Goal: Task Accomplishment & Management: Use online tool/utility

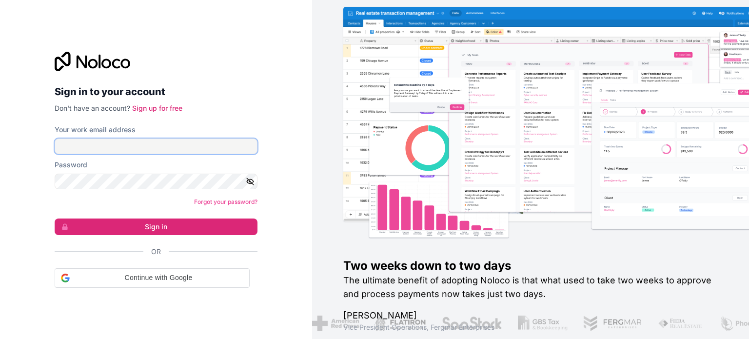
click at [137, 147] on input "Your work email address" at bounding box center [156, 147] width 203 height 16
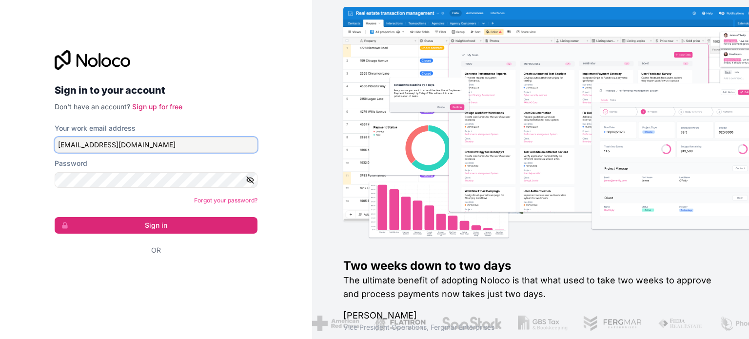
type input "support@mjes.net"
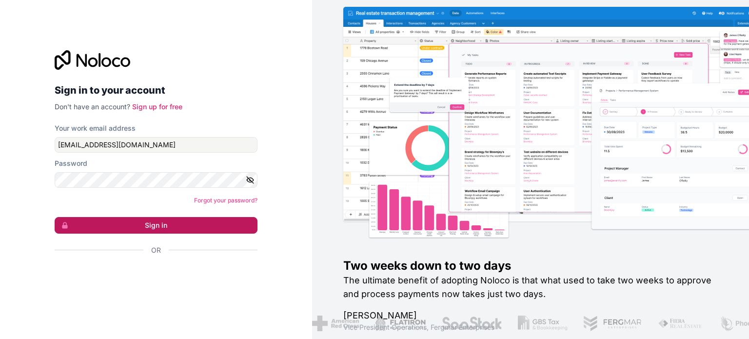
click at [160, 223] on button "Sign in" at bounding box center [156, 225] width 203 height 17
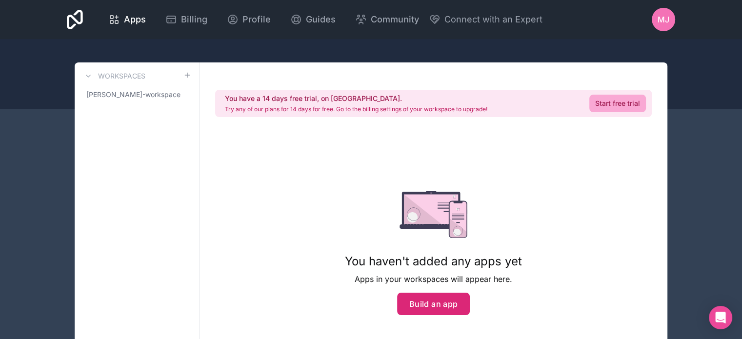
click at [444, 306] on button "Build an app" at bounding box center [433, 304] width 73 height 22
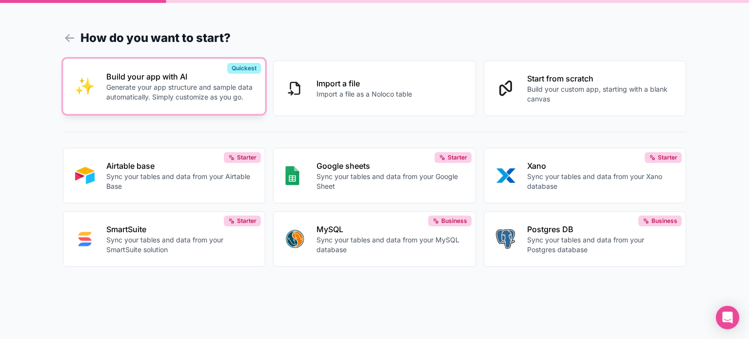
click at [177, 87] on p "Generate your app structure and sample data automatically. Simply customize as …" at bounding box center [179, 92] width 147 height 20
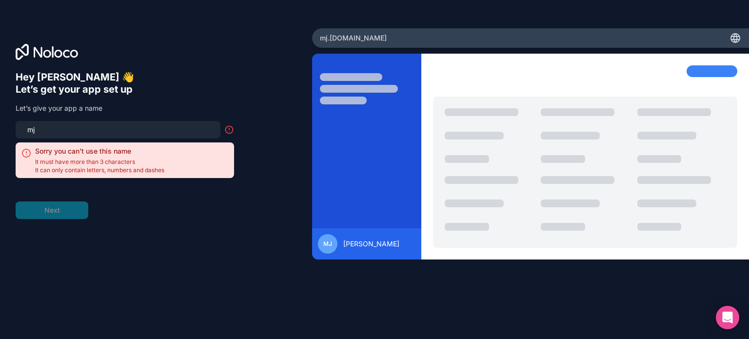
type input "m"
click at [113, 161] on span "It must have more than 3 characters" at bounding box center [99, 162] width 129 height 8
click at [96, 132] on input at bounding box center [117, 130] width 193 height 14
type input "b"
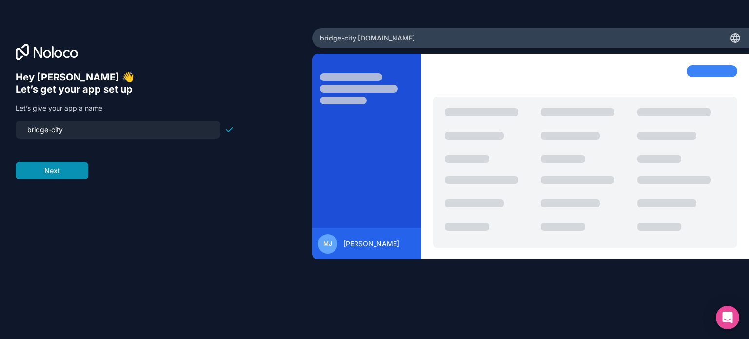
type input "bridge-city"
click at [81, 163] on button "Next" at bounding box center [52, 171] width 73 height 18
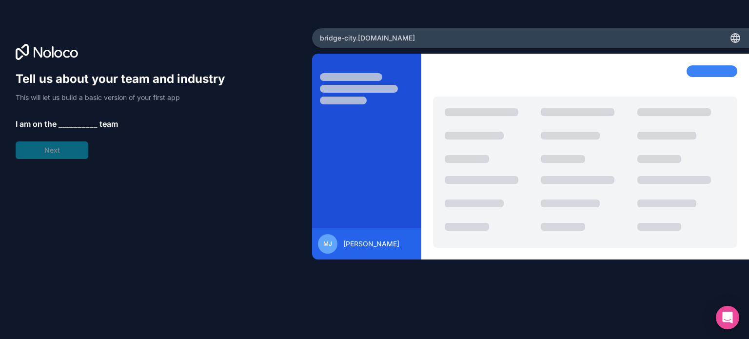
click at [42, 125] on span "I am on the" at bounding box center [36, 124] width 41 height 12
click at [67, 124] on span "__________" at bounding box center [78, 124] width 39 height 12
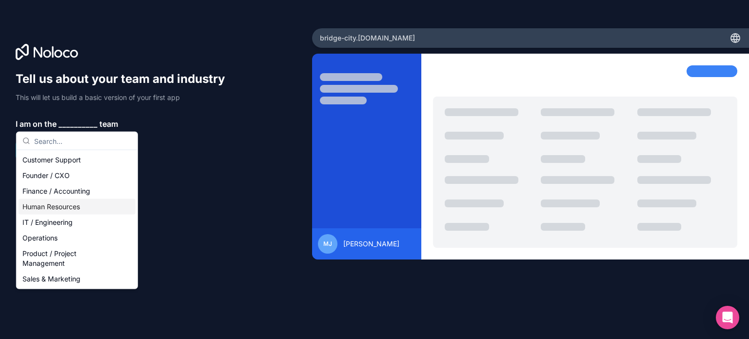
click at [77, 207] on div "Human Resources" at bounding box center [77, 207] width 117 height 16
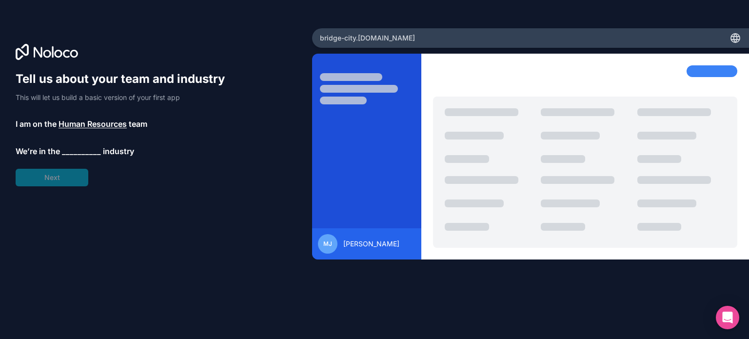
click at [80, 150] on span "__________" at bounding box center [81, 151] width 39 height 12
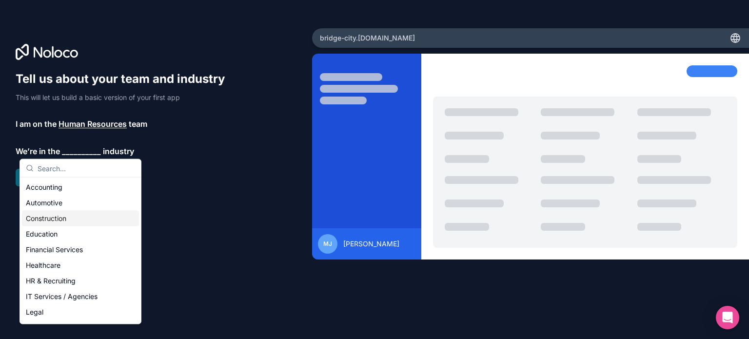
click at [53, 217] on div "Construction" at bounding box center [80, 219] width 117 height 16
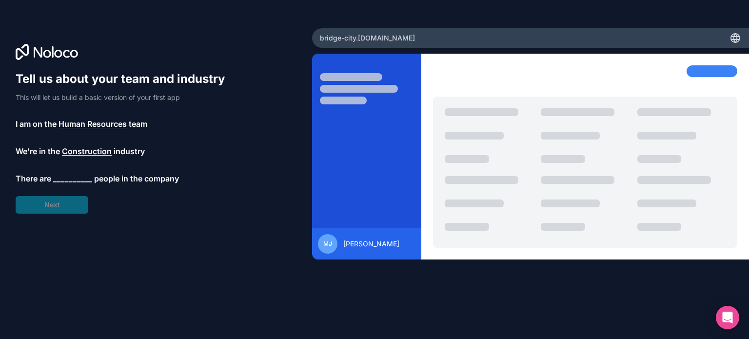
click at [68, 179] on span "__________" at bounding box center [72, 179] width 39 height 12
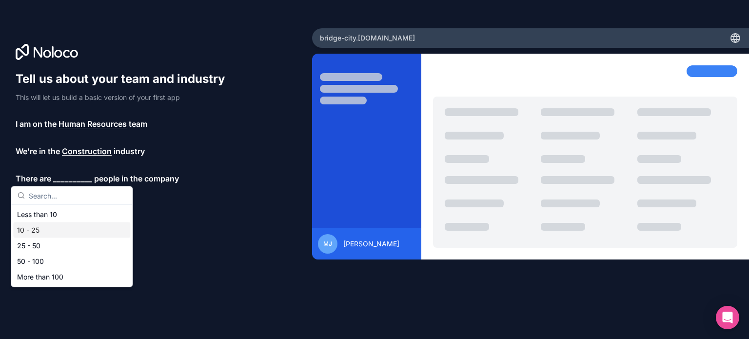
click at [47, 230] on div "10 - 25" at bounding box center [71, 230] width 117 height 16
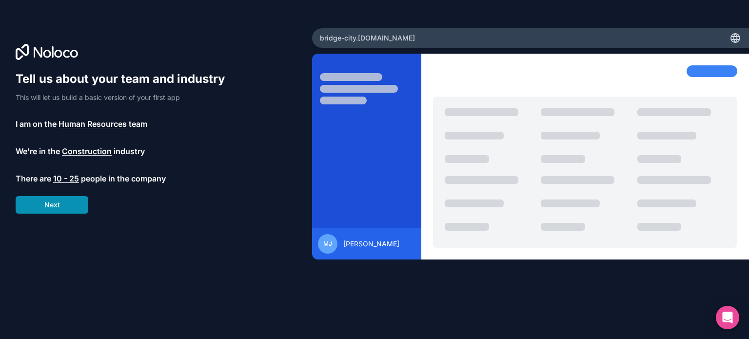
click at [58, 208] on button "Next" at bounding box center [52, 205] width 73 height 18
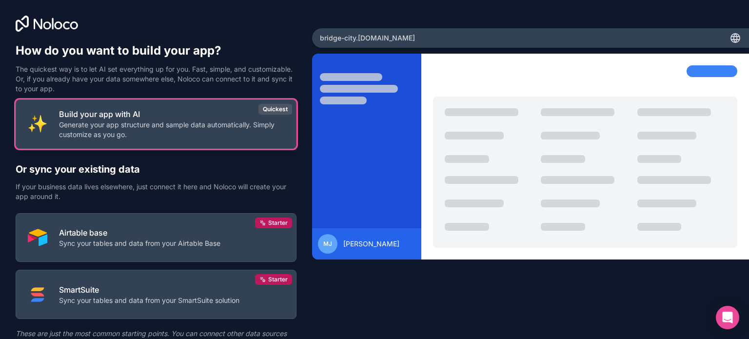
click at [161, 126] on p "Generate your app structure and sample data automatically. Simply customize as …" at bounding box center [171, 130] width 225 height 20
click at [67, 126] on p "Generate your app structure and sample data automatically. Simply customize as …" at bounding box center [171, 130] width 225 height 20
click at [93, 130] on p "Generate your app structure and sample data automatically. Simply customize as …" at bounding box center [171, 130] width 225 height 20
click at [261, 108] on div "Quickest" at bounding box center [275, 109] width 34 height 11
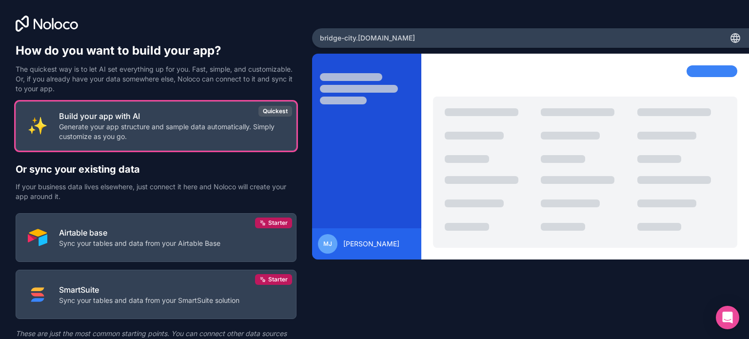
click at [371, 305] on div "MJ Milton Jackson" at bounding box center [530, 182] width 437 height 257
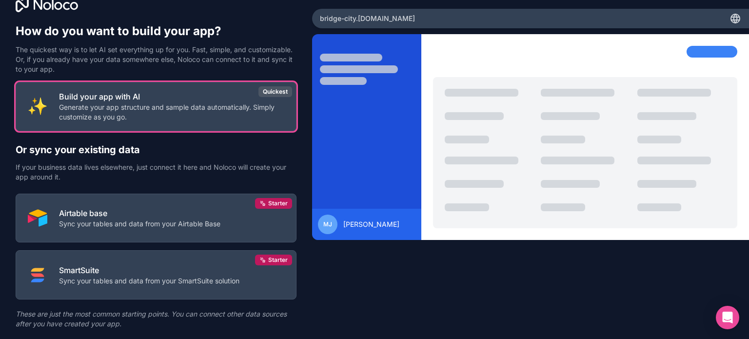
scroll to position [45, 0]
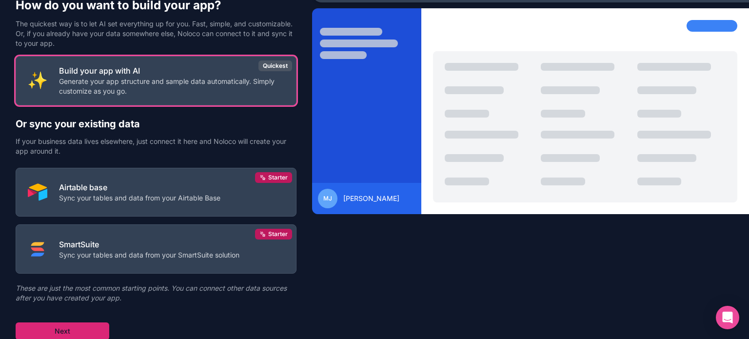
click at [61, 325] on button "Next" at bounding box center [63, 331] width 94 height 18
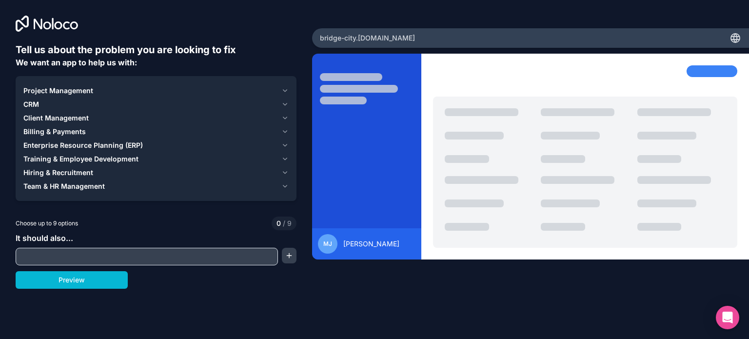
click at [62, 171] on span "Hiring & Recruitment" at bounding box center [58, 173] width 70 height 10
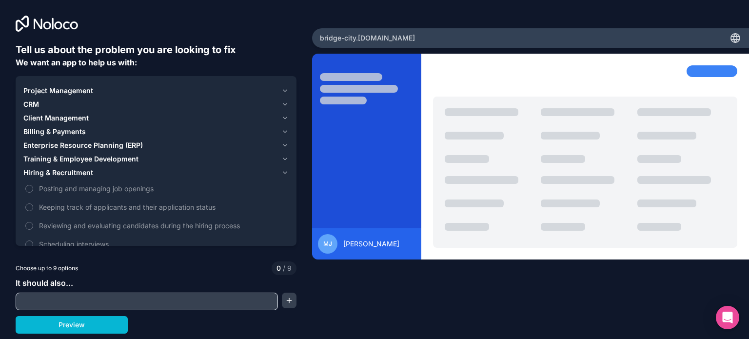
click at [78, 169] on span "Hiring & Recruitment" at bounding box center [58, 173] width 70 height 10
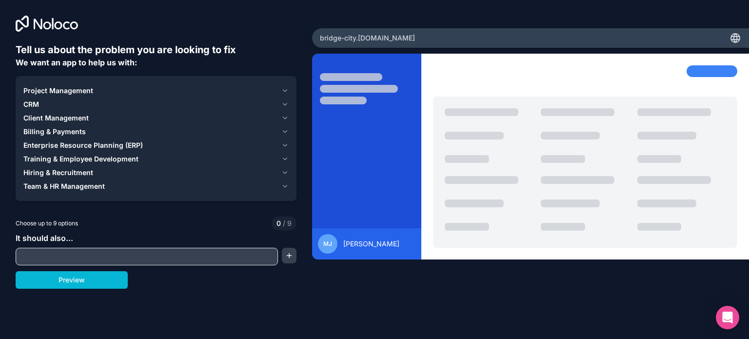
click at [80, 189] on span "Team & HR Management" at bounding box center [63, 186] width 81 height 10
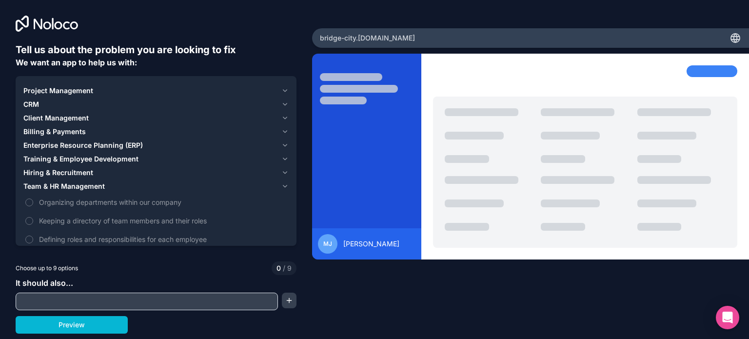
click at [85, 188] on span "Team & HR Management" at bounding box center [63, 186] width 81 height 10
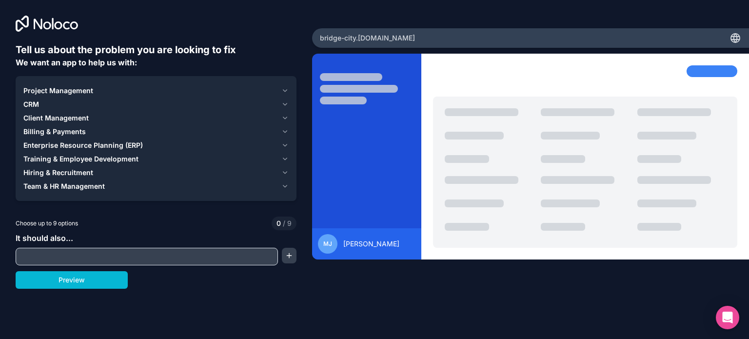
click at [109, 261] on input "text" at bounding box center [147, 257] width 258 height 14
type input "T"
type input "I want to be able to create an app that i could if i chose embed on myh website…"
click at [290, 252] on button "button" at bounding box center [289, 256] width 15 height 16
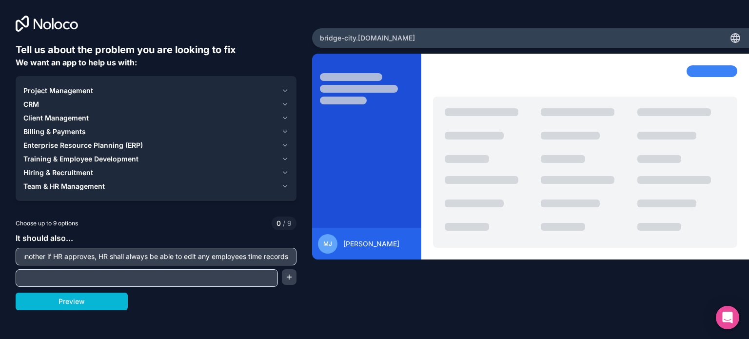
scroll to position [0, 0]
click at [68, 304] on button "Preview" at bounding box center [72, 302] width 112 height 18
click at [97, 185] on span "Team & HR Management" at bounding box center [63, 186] width 81 height 10
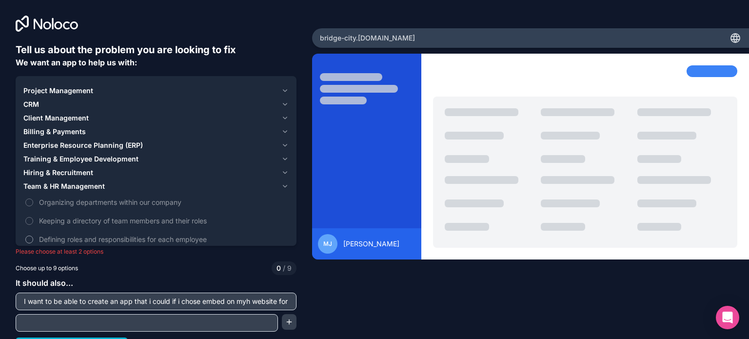
click at [33, 239] on label "Defining roles and responsibilities for each employee" at bounding box center [155, 239] width 265 height 18
click at [33, 239] on button "Defining roles and responsibilities for each employee" at bounding box center [29, 240] width 8 height 8
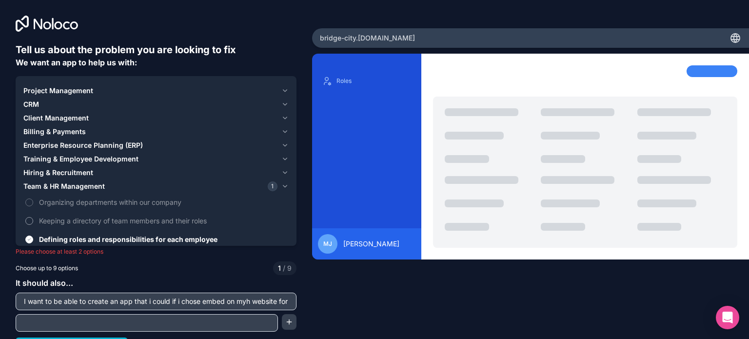
click at [28, 217] on button "Keeping a directory of team members and their roles" at bounding box center [29, 221] width 8 height 8
click at [234, 258] on div "Tell us about the problem you are looking to fix We want an app to help us with…" at bounding box center [156, 199] width 281 height 312
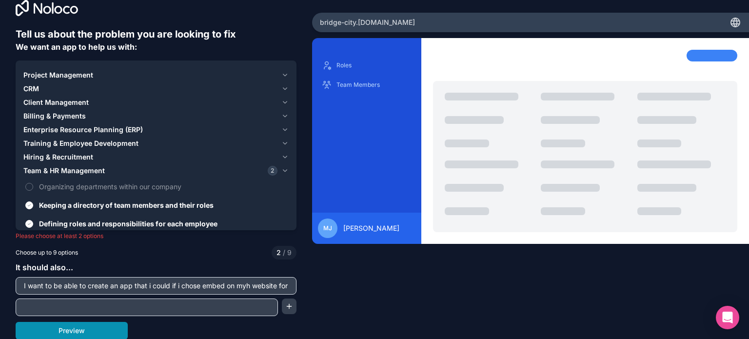
click at [60, 337] on button "Preview" at bounding box center [72, 331] width 112 height 18
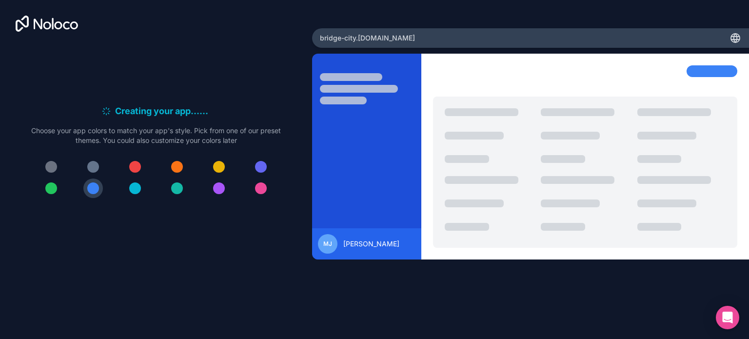
click at [60, 337] on div "Creating your app... . . . Meanwhile, let's personalize it! Choose your app col…" at bounding box center [374, 169] width 749 height 339
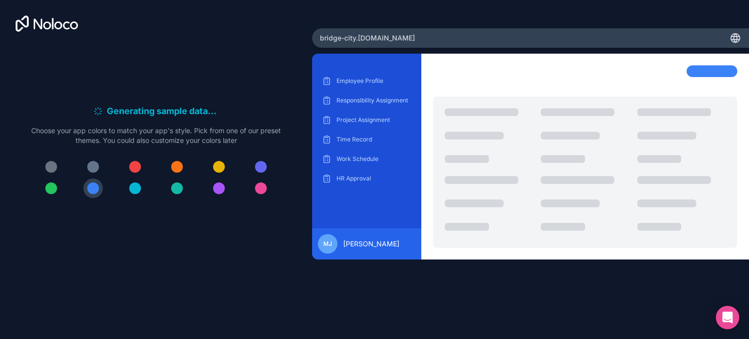
click at [177, 168] on div at bounding box center [177, 167] width 12 height 12
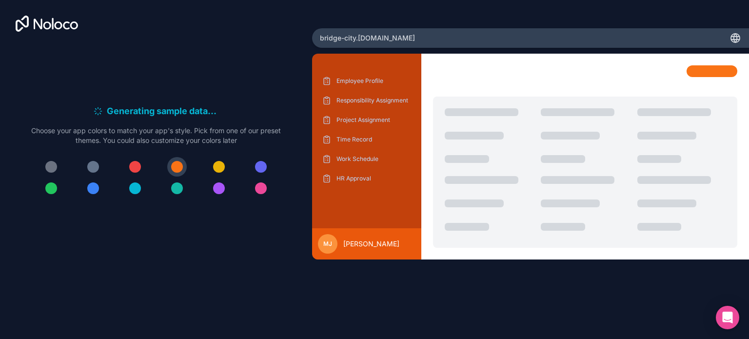
click at [217, 171] on div at bounding box center [219, 167] width 12 height 12
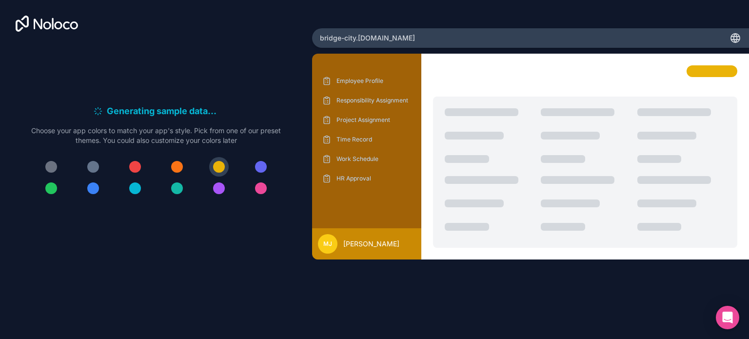
click at [93, 161] on div at bounding box center [93, 167] width 12 height 12
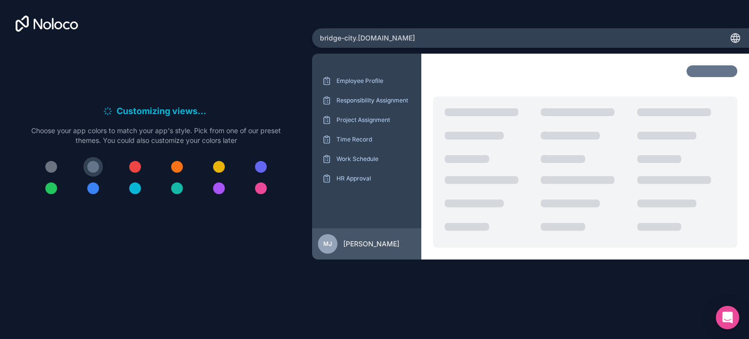
click at [49, 166] on div at bounding box center [51, 167] width 12 height 12
click at [97, 167] on div at bounding box center [93, 167] width 12 height 12
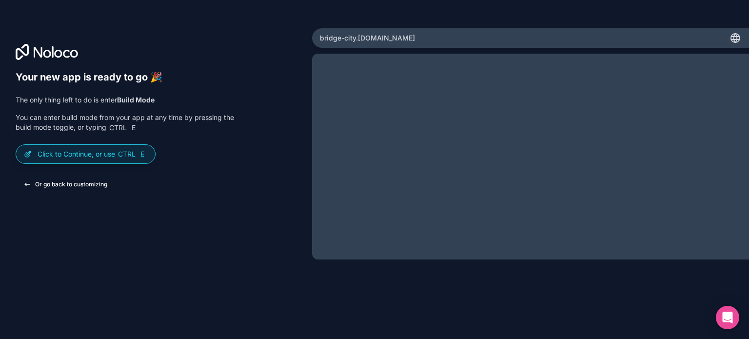
click at [74, 188] on button "Or go back to customizing" at bounding box center [65, 185] width 99 height 18
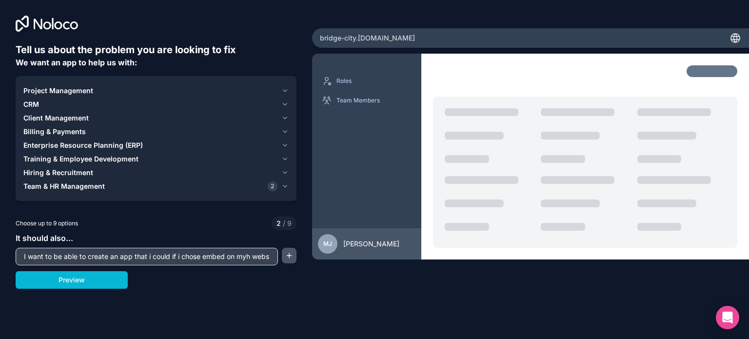
click at [291, 257] on button "button" at bounding box center [289, 256] width 15 height 16
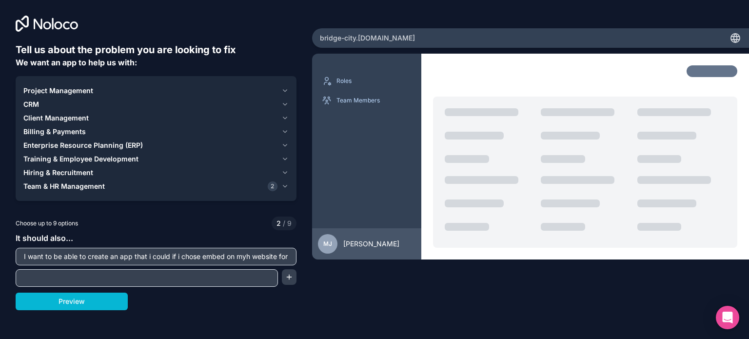
click at [202, 277] on input "text" at bounding box center [147, 278] width 258 height 14
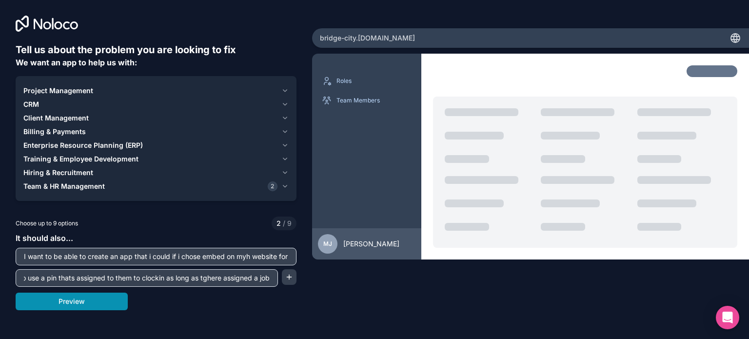
type input "i need a feature where i can embed an URL or iframe on my website, that connect…"
click at [106, 301] on button "Preview" at bounding box center [72, 302] width 112 height 18
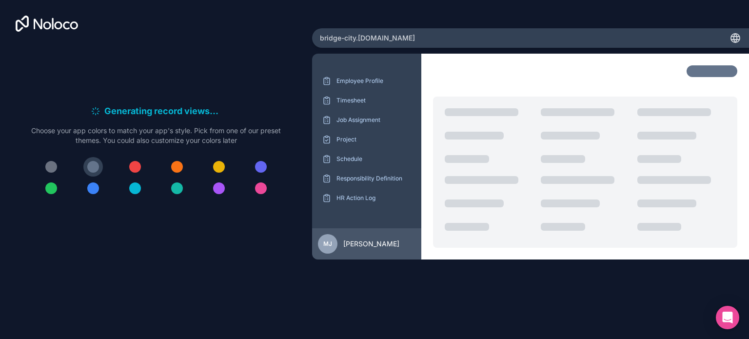
drag, startPoint x: 86, startPoint y: 23, endPoint x: 25, endPoint y: 33, distance: 61.3
click at [25, 33] on div "Generating record views . . . Meanwhile, let's personalize it! Choose your app …" at bounding box center [156, 141] width 312 height 282
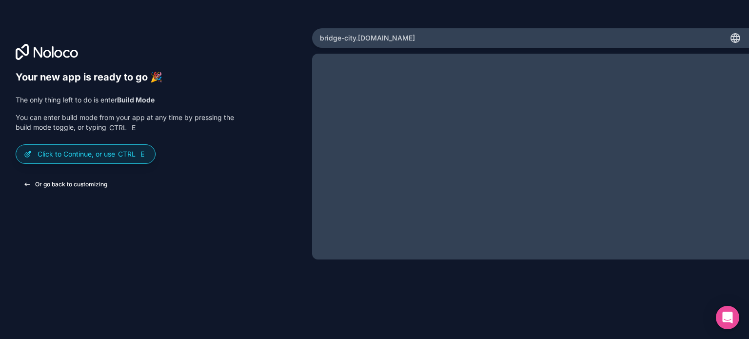
click at [72, 184] on button "Or go back to customizing" at bounding box center [65, 185] width 99 height 18
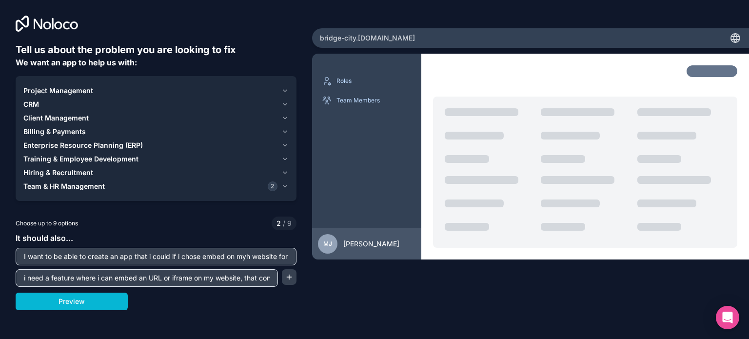
click at [284, 92] on icon "button" at bounding box center [284, 91] width 7 height 8
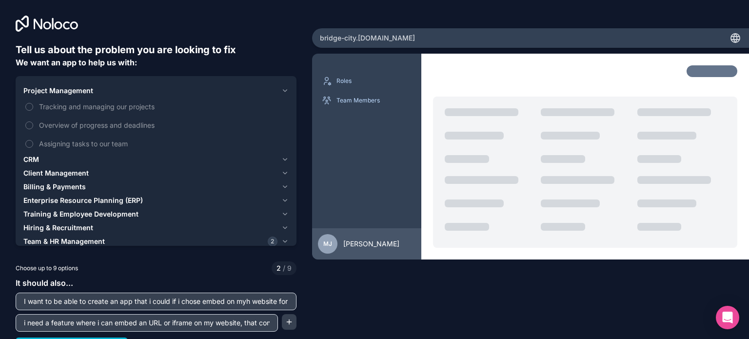
click at [284, 92] on icon "button" at bounding box center [284, 91] width 7 height 8
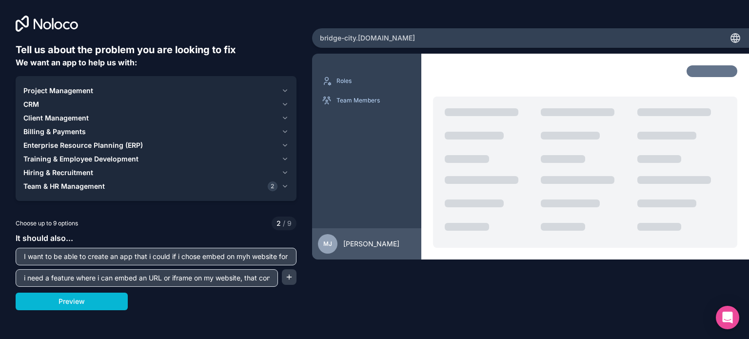
click at [283, 105] on icon "button" at bounding box center [284, 104] width 7 height 8
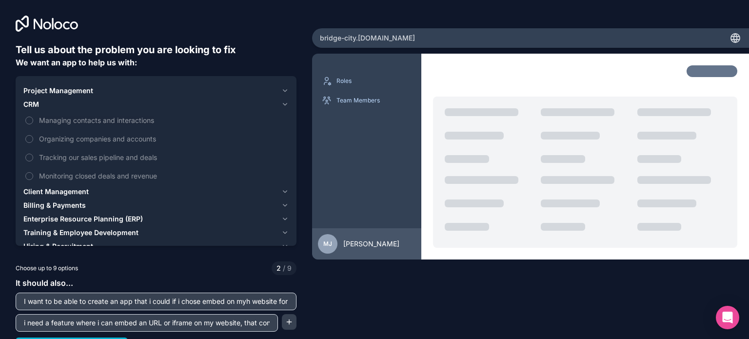
click at [283, 105] on icon "button" at bounding box center [284, 104] width 7 height 8
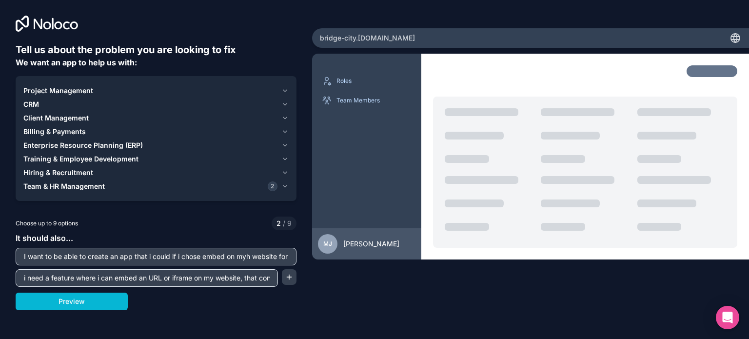
click at [282, 188] on icon "button" at bounding box center [284, 186] width 7 height 8
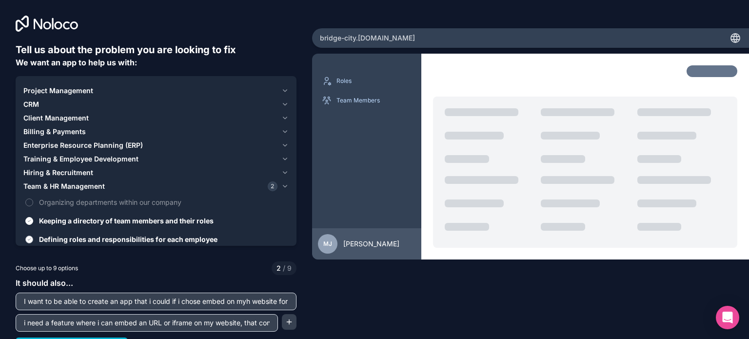
click at [25, 238] on label "Defining roles and responsibilities for each employee" at bounding box center [155, 239] width 265 height 18
click at [25, 238] on button "Defining roles and responsibilities for each employee" at bounding box center [29, 240] width 8 height 8
click at [281, 185] on icon "button" at bounding box center [284, 186] width 7 height 8
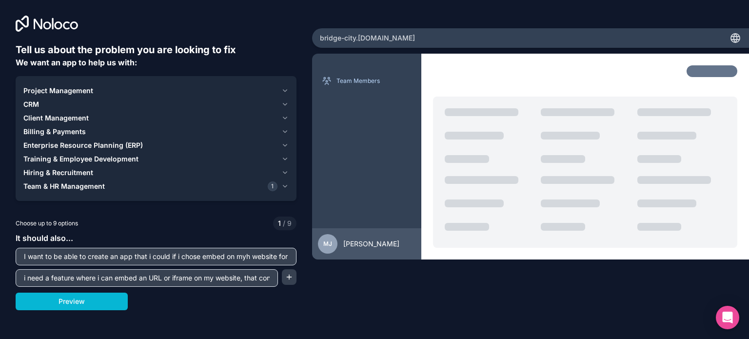
scroll to position [0, 13]
drag, startPoint x: 289, startPoint y: 256, endPoint x: 122, endPoint y: 271, distance: 167.4
click at [122, 271] on div "It should also... I want to be able to create an app that i could if i chose em…" at bounding box center [156, 259] width 281 height 55
drag, startPoint x: 290, startPoint y: 255, endPoint x: 109, endPoint y: 266, distance: 181.3
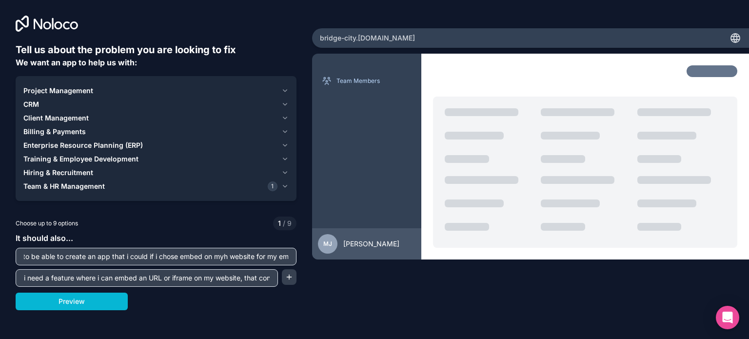
click at [109, 266] on div "It should also... I want to be able to create an app that i could if i chose em…" at bounding box center [156, 259] width 281 height 55
drag, startPoint x: 287, startPoint y: 255, endPoint x: 17, endPoint y: 259, distance: 270.2
click at [17, 259] on div "I want to be able to create an app that i could if i chose embed on myh website…" at bounding box center [156, 257] width 281 height 18
type input "ployees to clock in and out, keep track ofg schedules, assigned projects, simpl…"
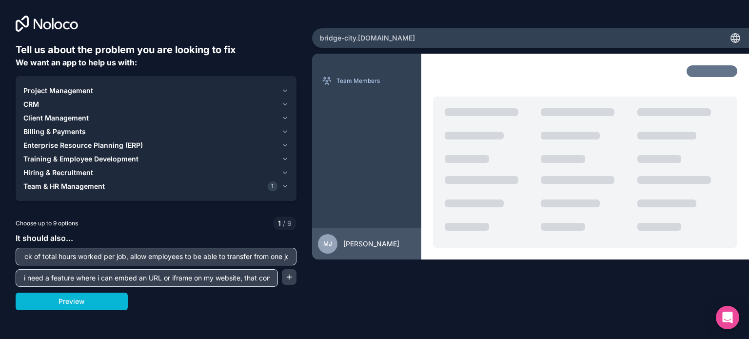
scroll to position [0, 601]
drag, startPoint x: 22, startPoint y: 254, endPoint x: 443, endPoint y: 292, distance: 422.7
click at [443, 292] on div "Tell us about the problem you are looking to fix We want an app to help us with…" at bounding box center [374, 169] width 749 height 339
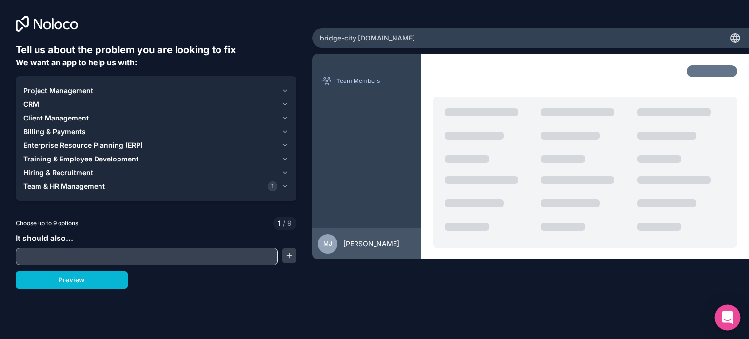
click at [729, 318] on icon "Open Intercom Messenger" at bounding box center [727, 317] width 11 height 13
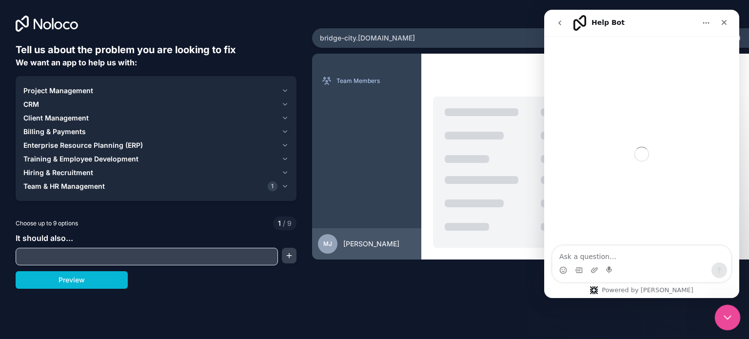
drag, startPoint x: 725, startPoint y: 316, endPoint x: 923, endPoint y: 414, distance: 220.7
click at [725, 316] on icon "Close Intercom Messenger" at bounding box center [726, 316] width 7 height 4
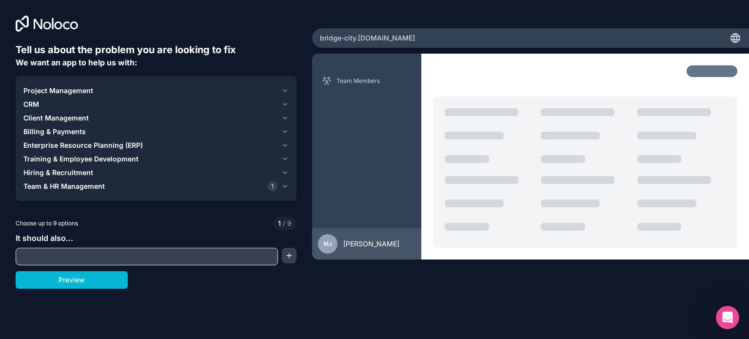
click at [125, 187] on div "Team & HR Management 1" at bounding box center [150, 186] width 254 height 10
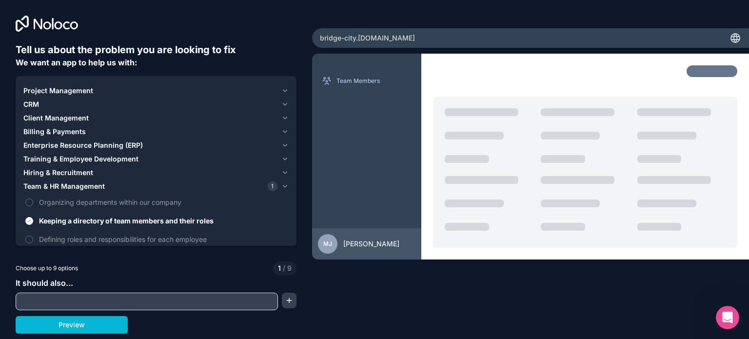
click at [284, 185] on icon "button" at bounding box center [284, 186] width 7 height 8
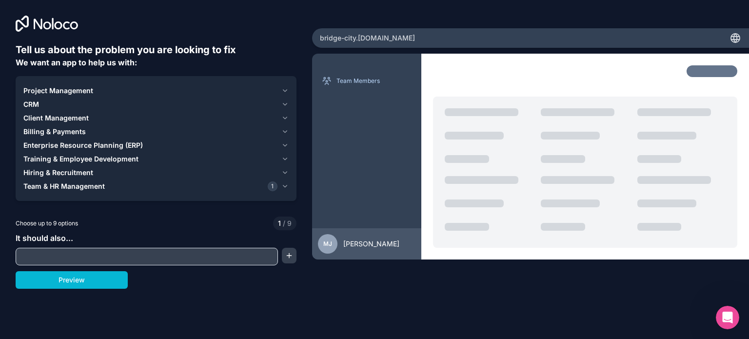
click at [119, 255] on input "text" at bounding box center [147, 257] width 258 height 14
paste input "Team & HR Management — “We need a PIN-based time clock with scheduling, approva…"
type input "Team & HR Management — “We need a PIN-based time clock with scheduling, approva…"
click at [282, 259] on button "button" at bounding box center [289, 256] width 15 height 16
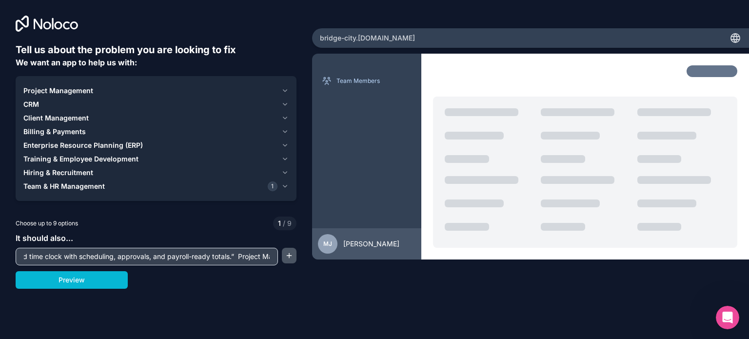
scroll to position [0, 0]
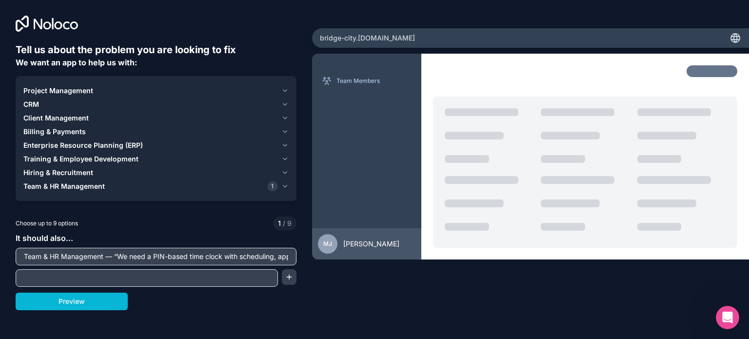
click at [173, 280] on input "text" at bounding box center [147, 278] width 258 height 14
paste input "It should allow employees to clock in and out using a personal PIN."
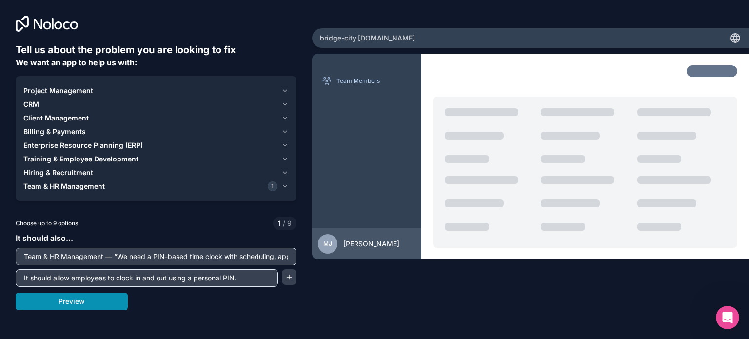
type input "It should allow employees to clock in and out using a personal PIN."
click at [92, 295] on button "Preview" at bounding box center [72, 302] width 112 height 18
click at [88, 298] on button "Preview" at bounding box center [72, 302] width 112 height 18
drag, startPoint x: 257, startPoint y: 280, endPoint x: 9, endPoint y: 279, distance: 247.8
click at [9, 279] on div "Tell us about the problem you are looking to fix We want an app to help us with…" at bounding box center [156, 141] width 312 height 282
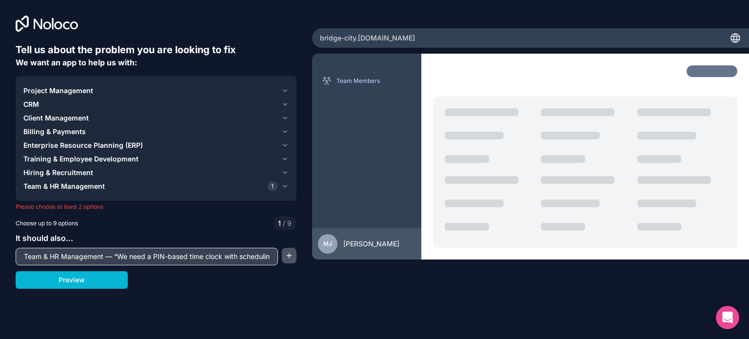
click at [285, 257] on button "button" at bounding box center [289, 256] width 15 height 16
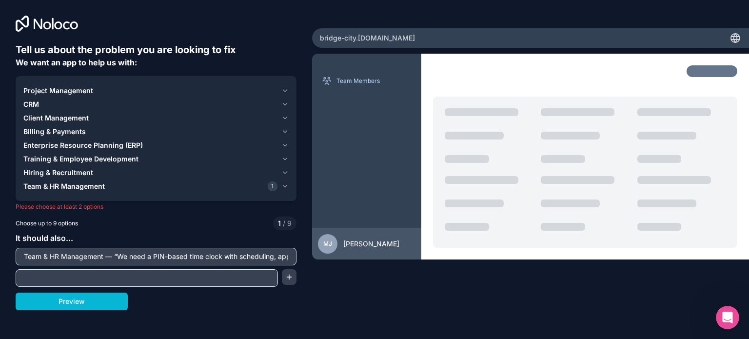
click at [188, 276] on input "text" at bounding box center [147, 278] width 258 height 14
paste input "It should allow employees to clock in and out using a personal PIN. It should o…"
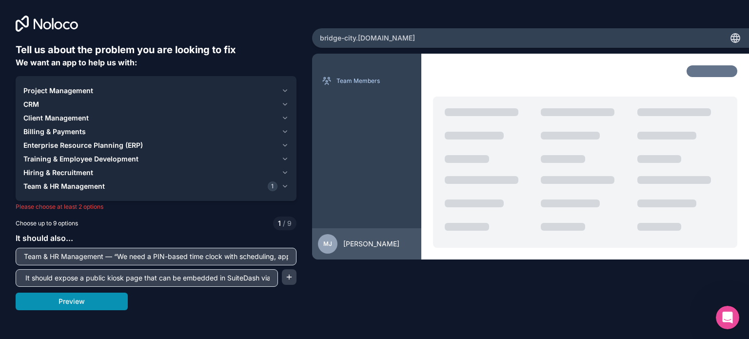
type input "It should allow employees to clock in and out using a personal PIN. It should o…"
click at [103, 304] on button "Preview" at bounding box center [72, 302] width 112 height 18
click at [70, 303] on button "Preview" at bounding box center [72, 302] width 112 height 18
click at [285, 187] on icon "button" at bounding box center [285, 186] width 4 height 2
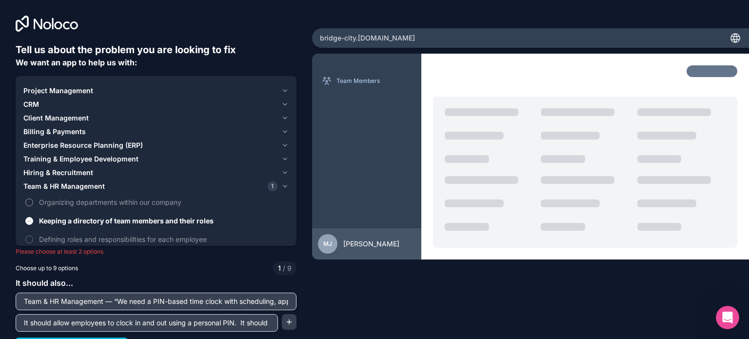
click at [30, 200] on button "Organizing departments within our company" at bounding box center [29, 203] width 8 height 8
click at [27, 201] on button "Organizing departments within our company" at bounding box center [29, 203] width 8 height 8
click at [277, 90] on button "Project Management" at bounding box center [155, 91] width 265 height 14
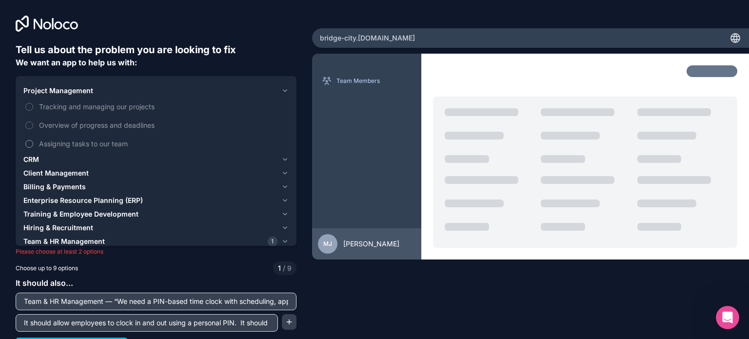
click at [28, 145] on button "Assigning tasks to our team" at bounding box center [29, 144] width 8 height 8
click at [282, 88] on icon "button" at bounding box center [284, 91] width 7 height 8
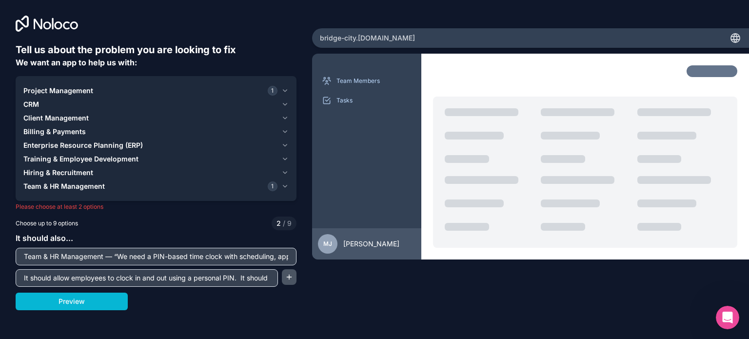
click at [286, 275] on button "button" at bounding box center [289, 277] width 15 height 16
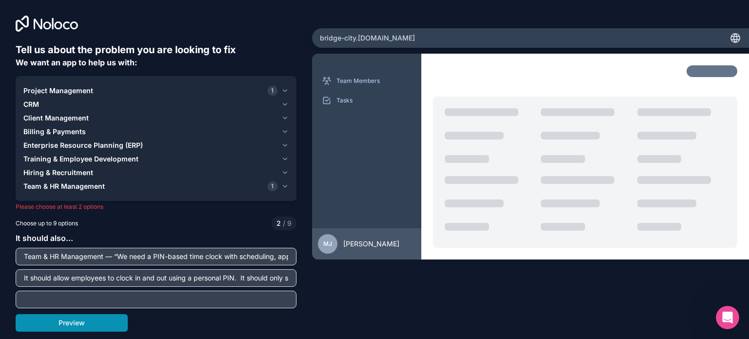
click at [78, 328] on button "Preview" at bounding box center [72, 323] width 112 height 18
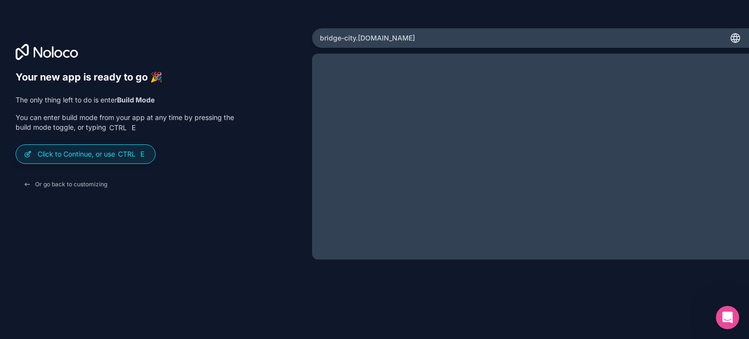
click at [734, 41] on icon at bounding box center [735, 38] width 9 height 9
click at [733, 33] on icon at bounding box center [736, 38] width 12 height 12
click at [35, 185] on button "Or go back to customizing" at bounding box center [65, 185] width 99 height 18
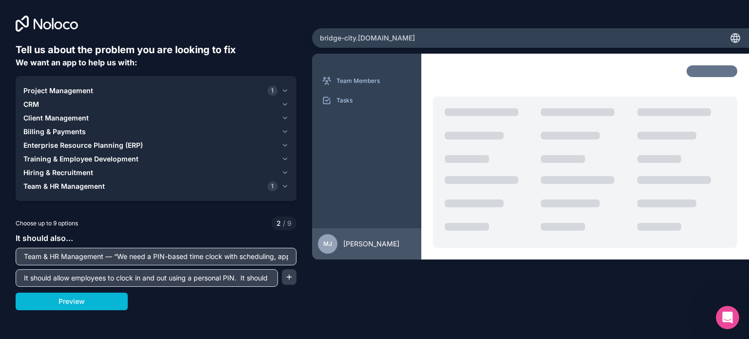
drag, startPoint x: 280, startPoint y: 255, endPoint x: 169, endPoint y: 281, distance: 113.7
click at [169, 281] on input "It should allow employees to clock in and out using a personal PIN. It should o…" at bounding box center [147, 278] width 258 height 14
drag, startPoint x: 23, startPoint y: 278, endPoint x: 374, endPoint y: 312, distance: 351.8
click at [374, 312] on div "Tell us about the problem you are looking to fix We want an app to help us with…" at bounding box center [374, 169] width 749 height 339
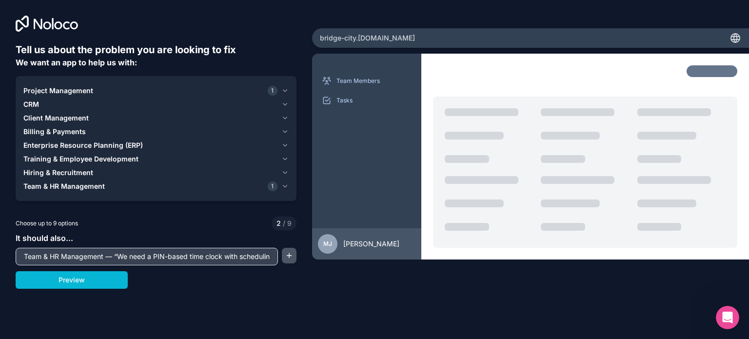
click at [288, 255] on button "button" at bounding box center [289, 256] width 15 height 16
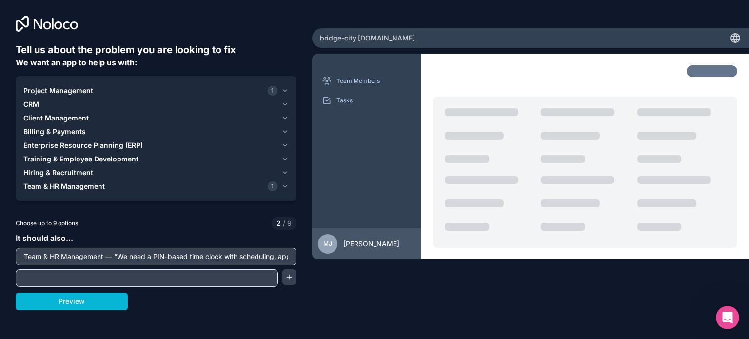
click at [157, 280] on input "text" at bounding box center [147, 278] width 258 height 14
paste input "It should allow employees to clock in and out using a personal PIN."
click at [289, 275] on button "button" at bounding box center [289, 277] width 15 height 16
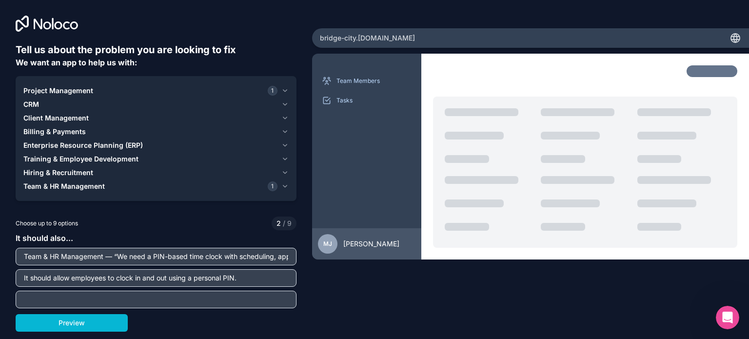
click at [269, 278] on input "It should allow employees to clock in and out using a personal PIN." at bounding box center [156, 278] width 276 height 14
paste input "It should capture GPS location at clock-in, transfer, and clock-out."
type input "It should allow employees to clock in and out using a personal PIN. It should c…"
click at [129, 297] on input "text" at bounding box center [156, 300] width 276 height 14
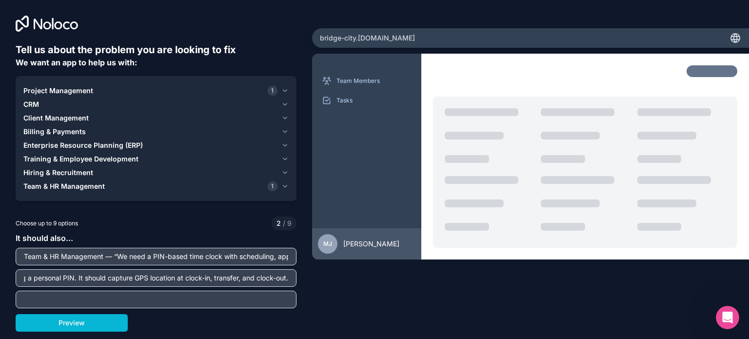
scroll to position [0, 0]
click at [236, 301] on input "text" at bounding box center [156, 300] width 276 height 14
paste input "It should restrict employees to projects they are assigned to. It should allow …"
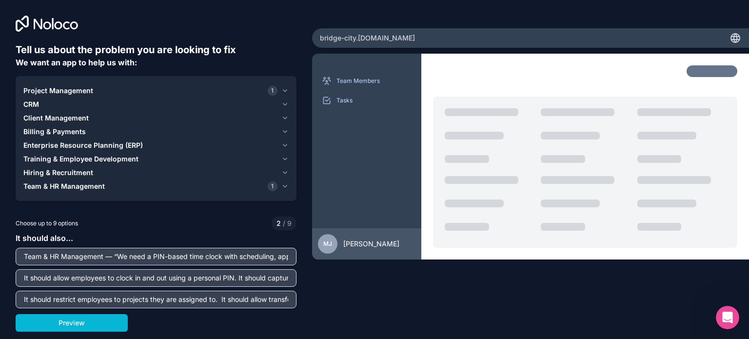
drag, startPoint x: 289, startPoint y: 298, endPoint x: 0, endPoint y: 292, distance: 288.8
click at [0, 292] on div "Tell us about the problem you are looking to fix We want an app to help us with…" at bounding box center [374, 169] width 749 height 339
type input "It should restrict employees to projects they are assigned to. It should allow …"
click at [292, 277] on input "It should allow employees to clock in and out using a personal PIN. It should c…" at bounding box center [156, 278] width 276 height 14
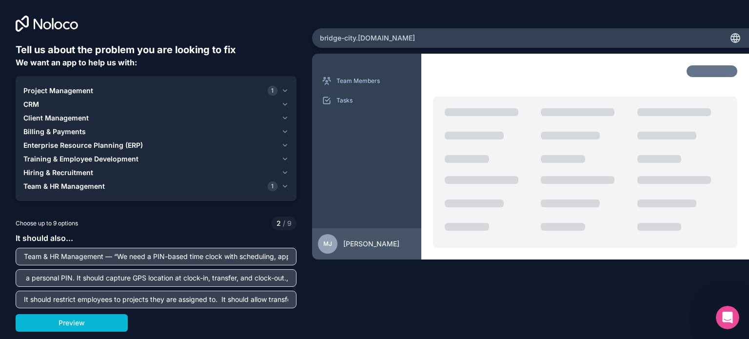
paste input "It should restrict employees to projects they are assigned to. It should allow …"
type input "It should allow employees to clock in and out using a personal PIN. It should c…"
drag, startPoint x: 290, startPoint y: 300, endPoint x: 22, endPoint y: 299, distance: 268.2
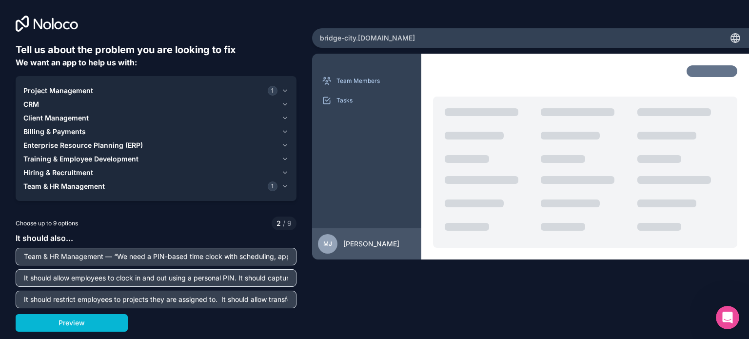
click at [22, 299] on input "It should restrict employees to projects they are assigned to. It should allow …" at bounding box center [156, 300] width 276 height 14
click at [174, 308] on div "Tell us about the problem you are looking to fix We want an app to help us with…" at bounding box center [156, 187] width 281 height 289
click at [170, 296] on input "ers mid-shift to another assigned project." at bounding box center [156, 300] width 276 height 14
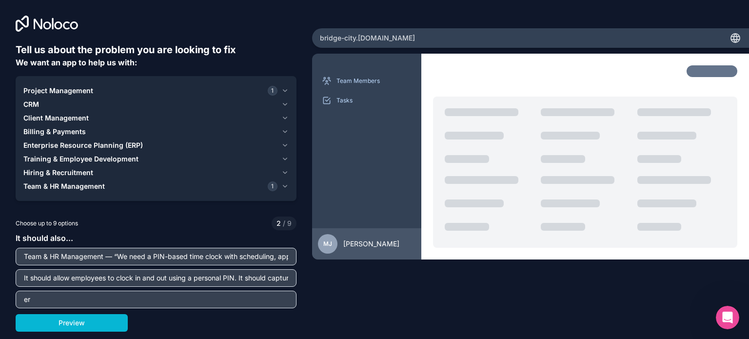
type input "e"
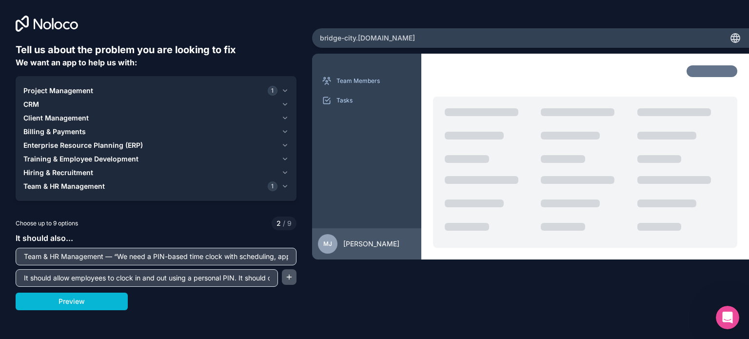
click at [294, 278] on button "button" at bounding box center [289, 277] width 15 height 16
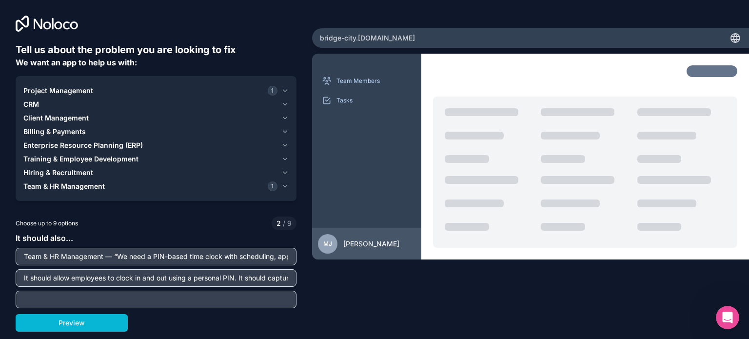
click at [157, 302] on input "text" at bounding box center [156, 300] width 276 height 14
paste input "It should apply configurable break rules automatically (for example deduct 30 m…"
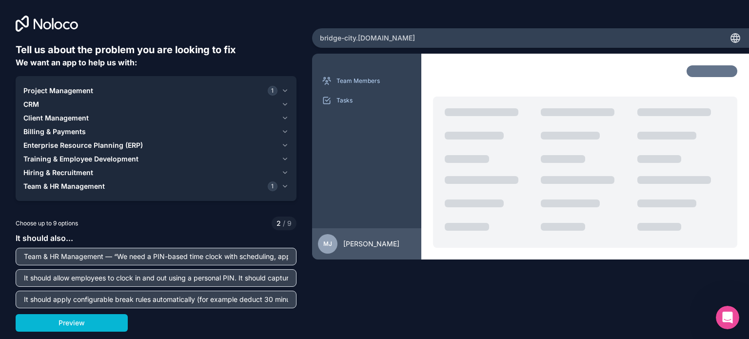
scroll to position [0, 1029]
type input "It should apply configurable break rules automatically (for example deduct 30 m…"
click at [80, 316] on button "Preview" at bounding box center [72, 323] width 112 height 18
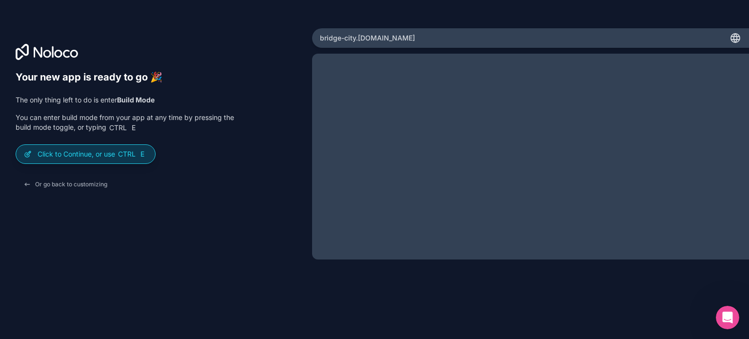
click at [92, 159] on div "Click to Continue, or use Ctrl E" at bounding box center [85, 154] width 139 height 19
click at [62, 155] on p "Click to Continue, or use Ctrl E" at bounding box center [93, 154] width 110 height 10
click at [31, 155] on icon at bounding box center [28, 154] width 8 height 8
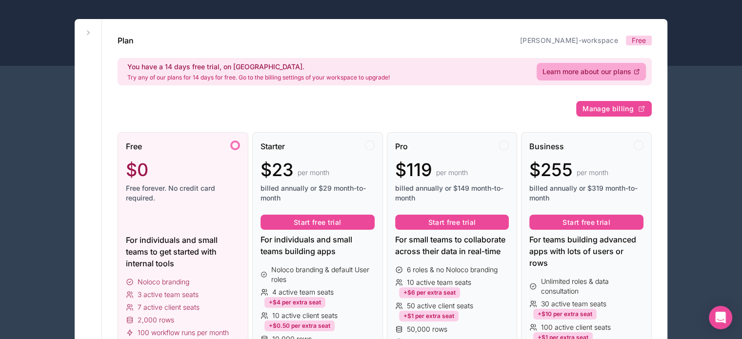
scroll to position [42, 0]
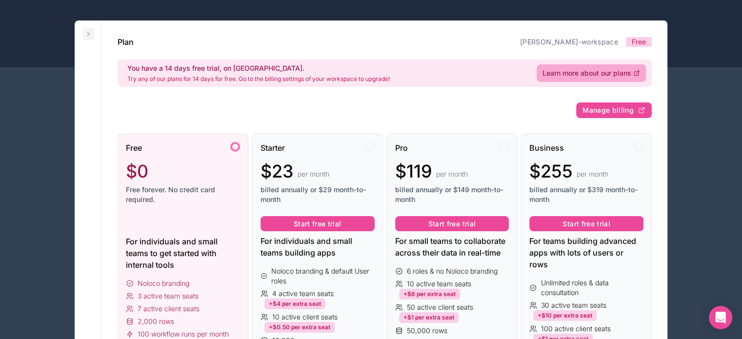
click at [88, 32] on icon at bounding box center [88, 34] width 8 height 8
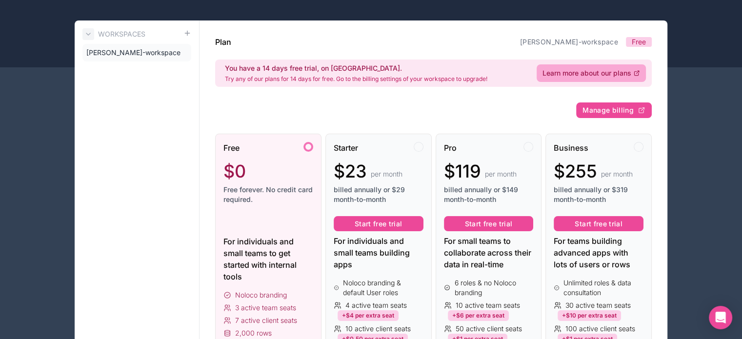
click at [92, 32] on button at bounding box center [88, 34] width 12 height 12
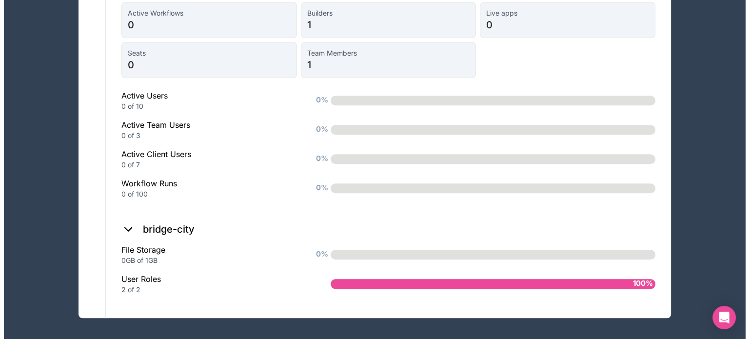
scroll to position [0, 0]
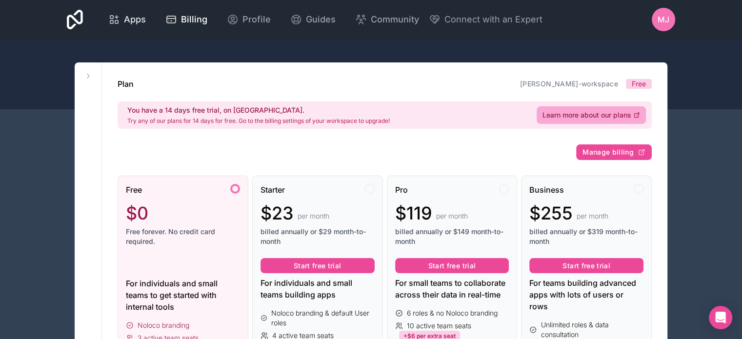
click at [141, 20] on span "Apps" at bounding box center [135, 20] width 22 height 14
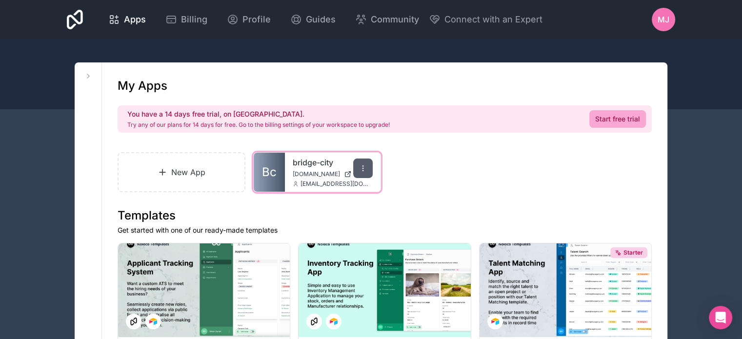
click at [366, 165] on icon at bounding box center [363, 168] width 8 height 8
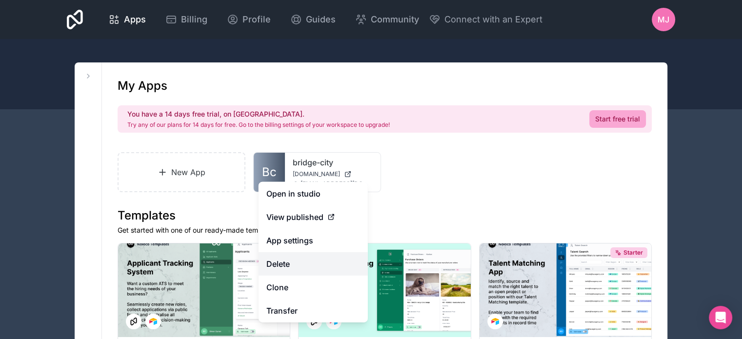
click at [300, 261] on button "Delete" at bounding box center [312, 263] width 109 height 23
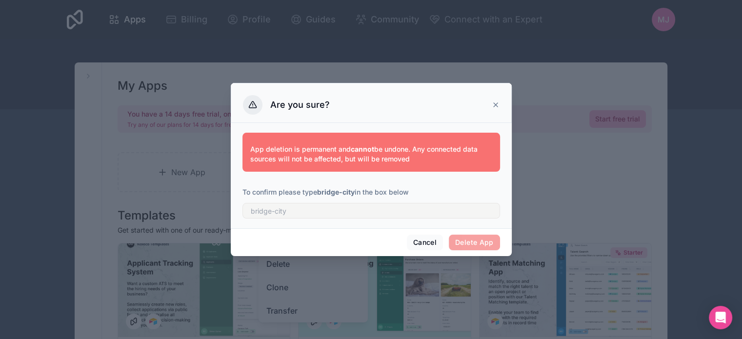
click at [471, 240] on span "Delete App" at bounding box center [474, 243] width 51 height 16
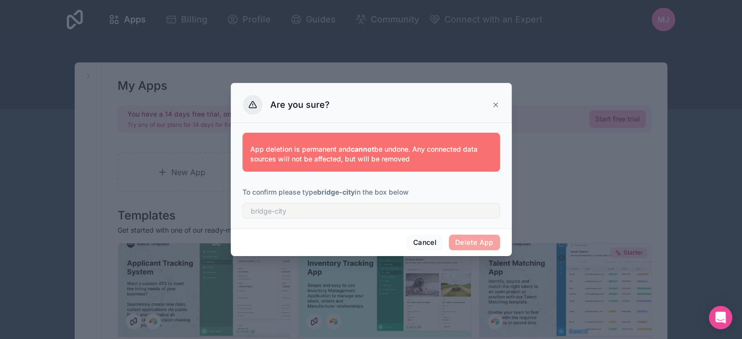
click at [464, 240] on span "Delete App" at bounding box center [474, 243] width 51 height 16
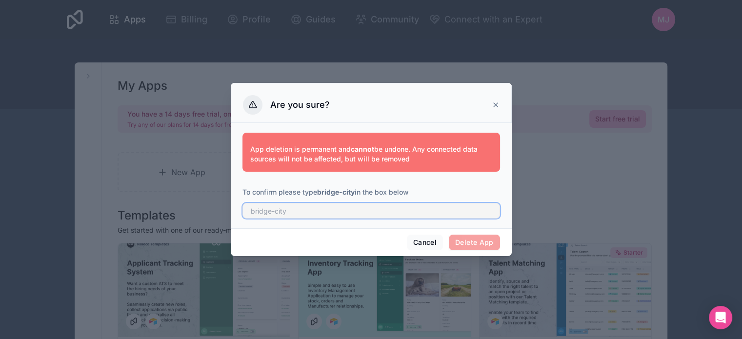
click at [402, 215] on input "text" at bounding box center [371, 211] width 258 height 16
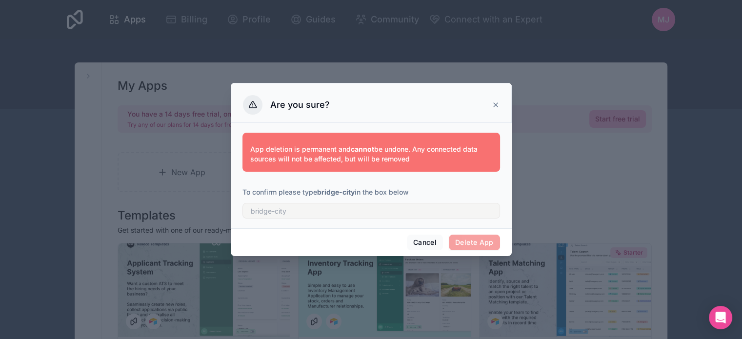
click at [462, 241] on span "Delete App" at bounding box center [474, 243] width 51 height 16
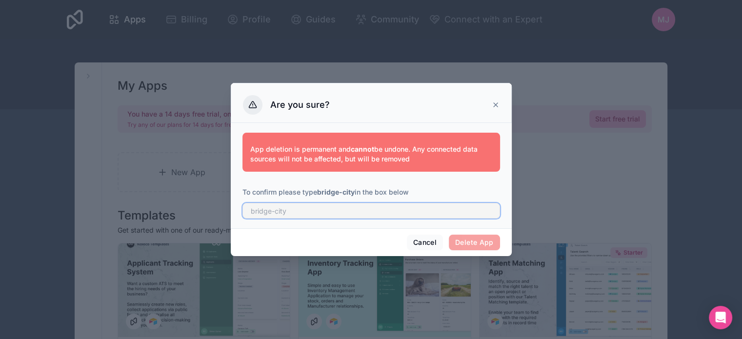
click at [330, 210] on input "text" at bounding box center [371, 211] width 258 height 16
type input "bridge-city"
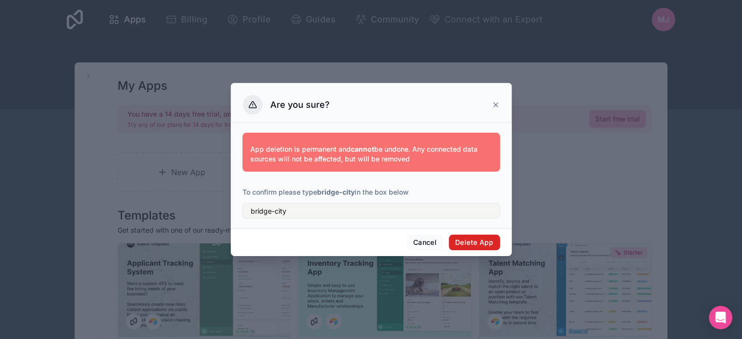
click at [469, 243] on button "Delete App" at bounding box center [474, 243] width 51 height 16
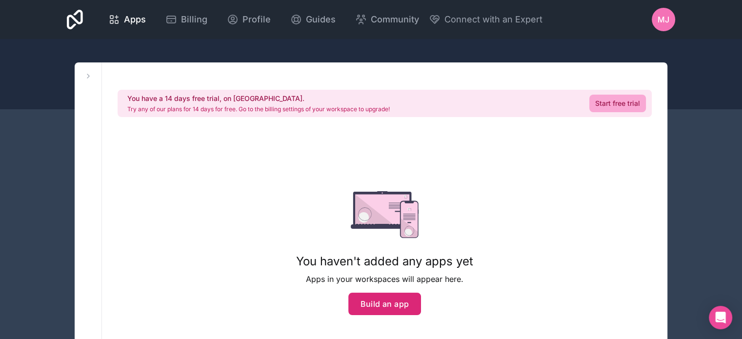
click at [376, 304] on button "Build an app" at bounding box center [384, 304] width 73 height 22
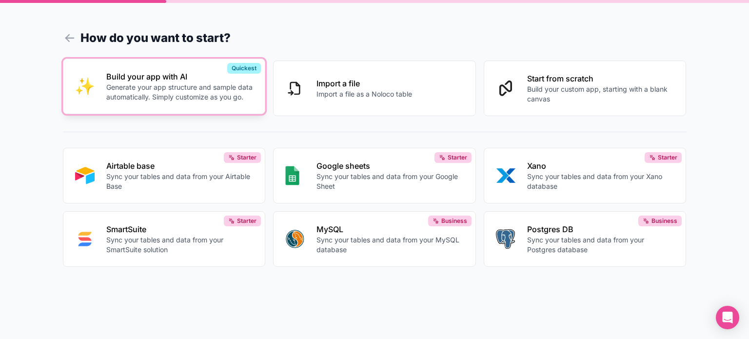
click at [178, 84] on p "Generate your app structure and sample data automatically. Simply customize as …" at bounding box center [179, 92] width 147 height 20
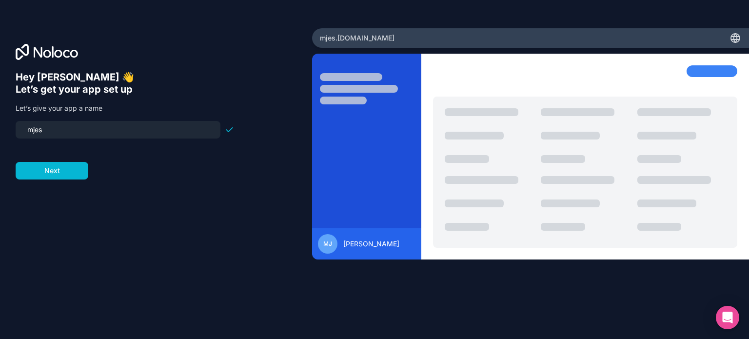
click at [79, 131] on input "mjes" at bounding box center [117, 130] width 193 height 14
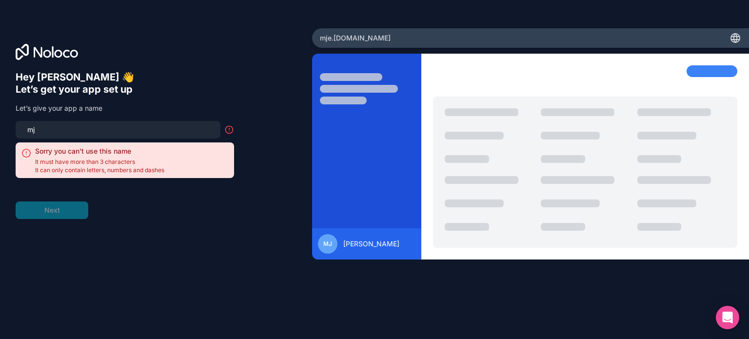
type input "m"
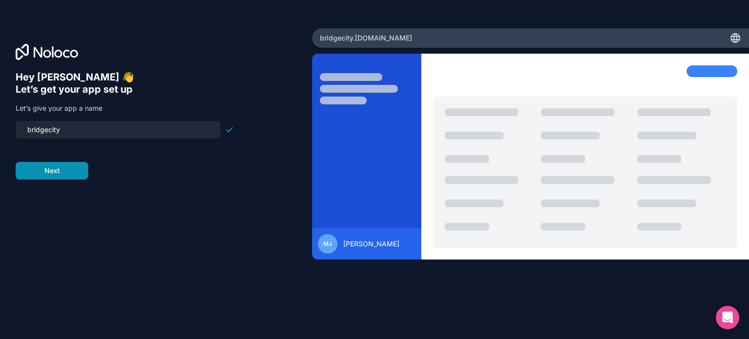
type input "bridgecity"
click at [53, 169] on button "Next" at bounding box center [52, 171] width 73 height 18
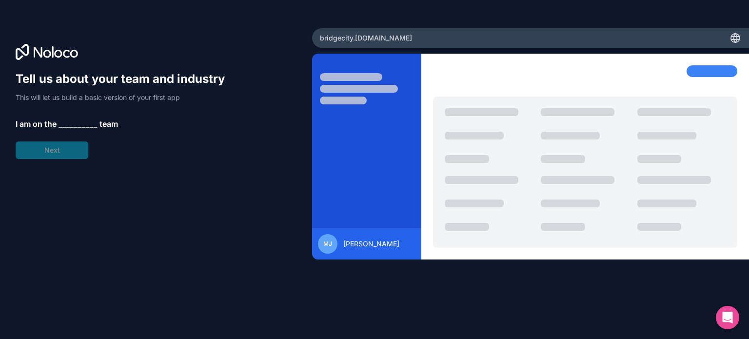
click at [66, 126] on span "__________" at bounding box center [78, 124] width 39 height 12
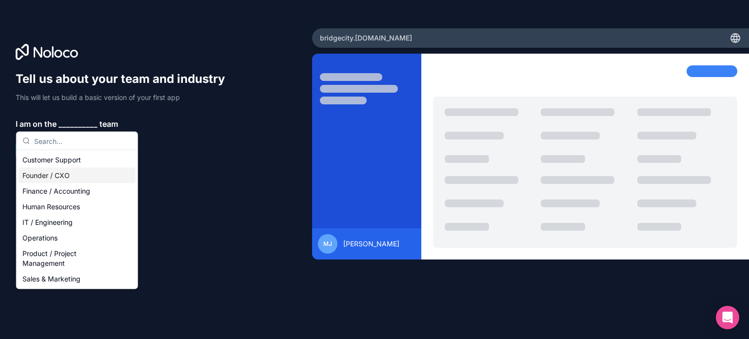
click at [70, 175] on div "Founder / CXO" at bounding box center [77, 176] width 117 height 16
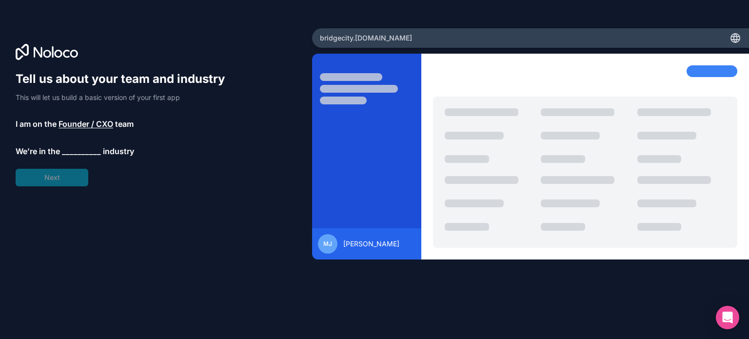
click at [78, 152] on span "__________" at bounding box center [81, 151] width 39 height 12
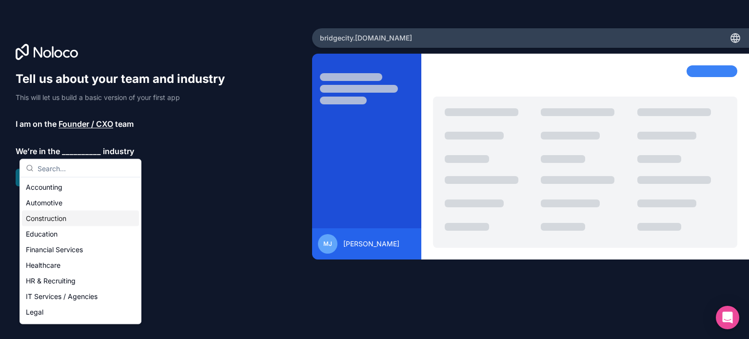
click at [48, 218] on div "Construction" at bounding box center [80, 219] width 117 height 16
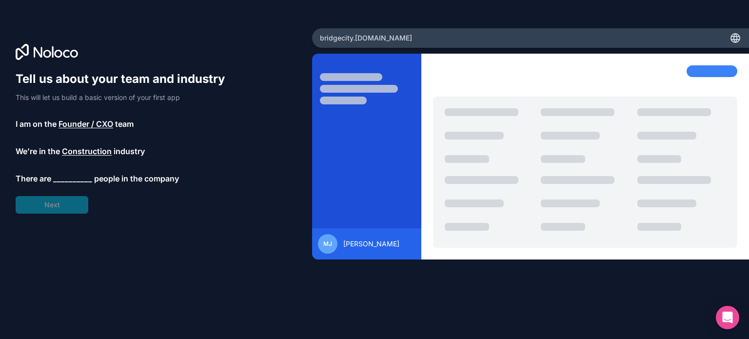
click at [82, 175] on span "__________" at bounding box center [72, 179] width 39 height 12
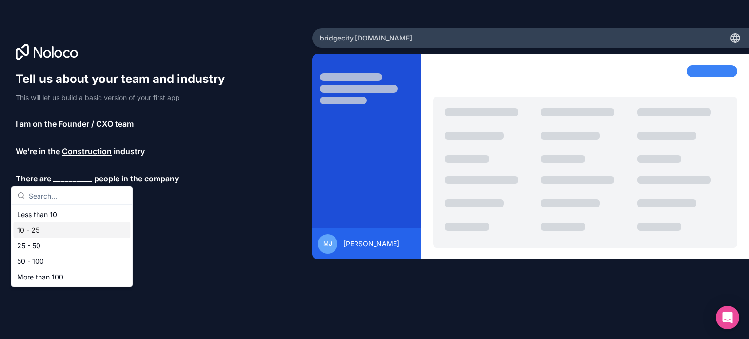
click at [49, 236] on div "10 - 25" at bounding box center [71, 230] width 117 height 16
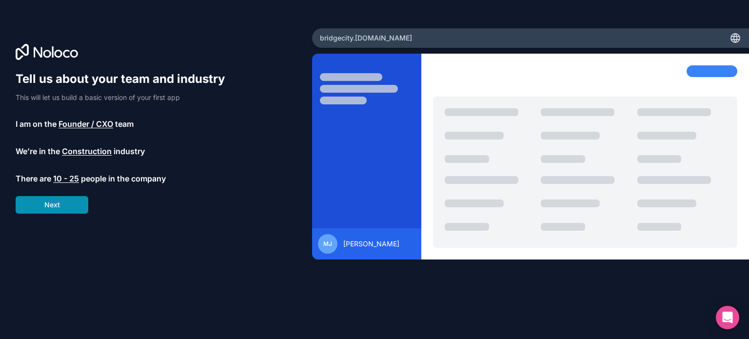
click at [61, 208] on button "Next" at bounding box center [52, 205] width 73 height 18
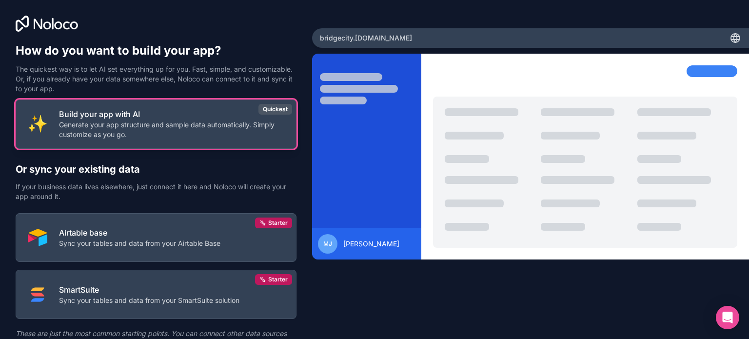
click at [219, 132] on p "Generate your app structure and sample data automatically. Simply customize as …" at bounding box center [171, 130] width 225 height 20
click at [375, 277] on div "MJ Milton Jackson" at bounding box center [530, 182] width 437 height 257
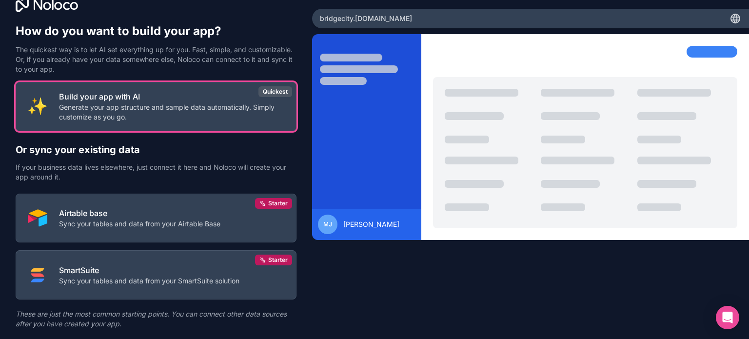
scroll to position [45, 0]
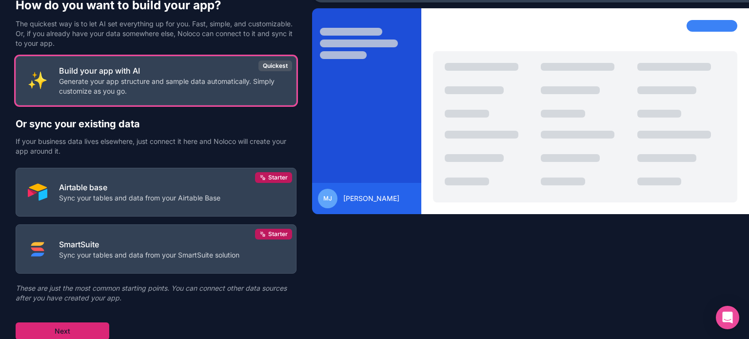
click at [66, 327] on button "Next" at bounding box center [63, 331] width 94 height 18
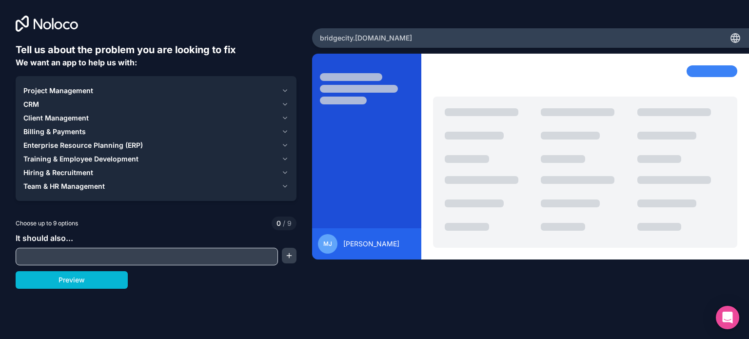
click at [287, 92] on icon "button" at bounding box center [284, 91] width 7 height 8
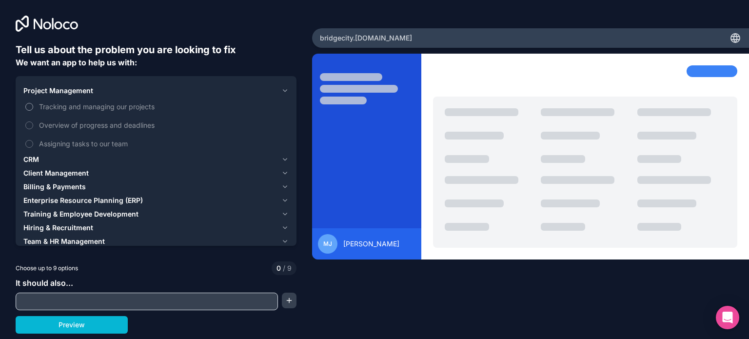
click at [28, 109] on button "Tracking and managing our projects" at bounding box center [29, 107] width 8 height 8
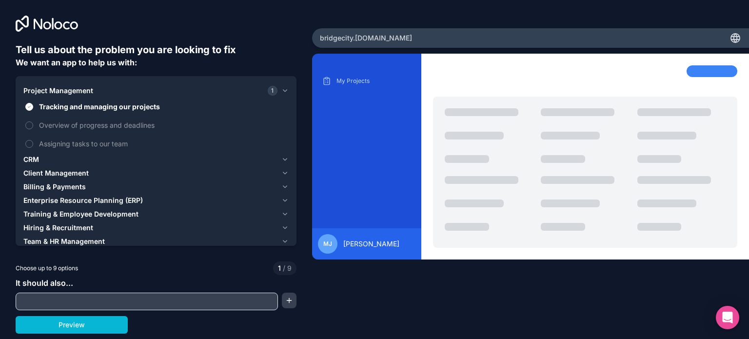
click at [285, 90] on icon "button" at bounding box center [284, 91] width 7 height 8
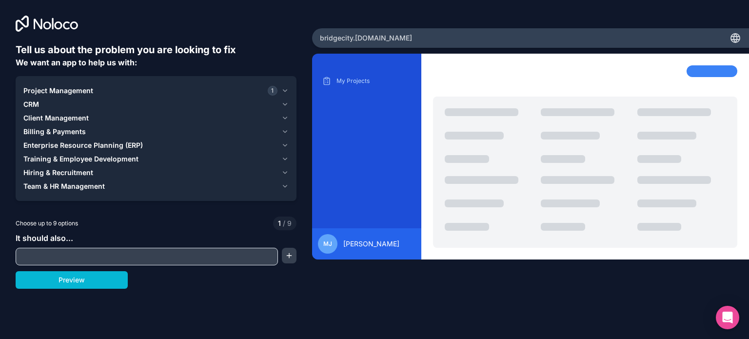
click at [286, 185] on icon "button" at bounding box center [284, 186] width 7 height 8
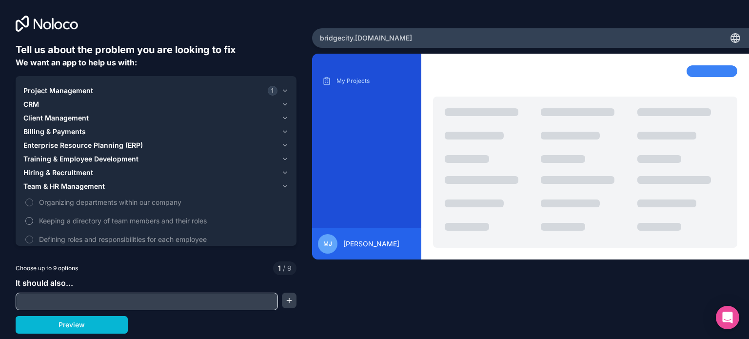
click at [28, 218] on button "Keeping a directory of team members and their roles" at bounding box center [29, 221] width 8 height 8
click at [237, 268] on div "Choose up to 9 options 2 / 9" at bounding box center [156, 268] width 281 height 14
click at [336, 321] on div "Tell us about the problem you are looking to fix We want an app to help us with…" at bounding box center [374, 169] width 749 height 339
click at [196, 303] on input "text" at bounding box center [147, 302] width 258 height 14
click at [196, 293] on div at bounding box center [147, 302] width 262 height 18
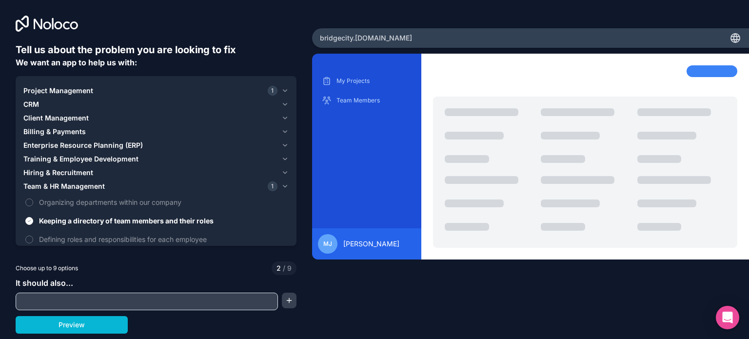
click at [195, 301] on input "text" at bounding box center [147, 302] width 258 height 14
paste input "It should allow employees to clock in and out using a personal PIN. It should c…"
type input "It should allow employees to clock in and out using a personal PIN. It should c…"
click at [288, 300] on button "button" at bounding box center [289, 301] width 15 height 16
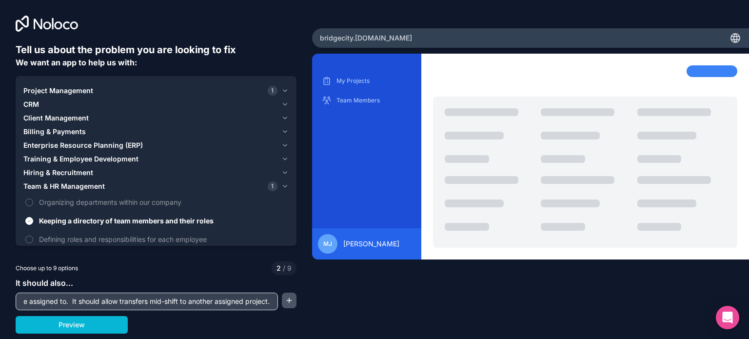
scroll to position [0, 0]
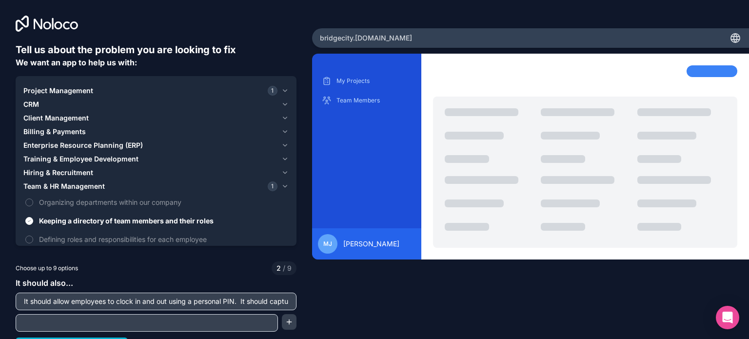
click at [170, 322] on input "text" at bounding box center [147, 323] width 258 height 14
paste input "It should apply configurable break rules automatically (for example deduct 30 m…"
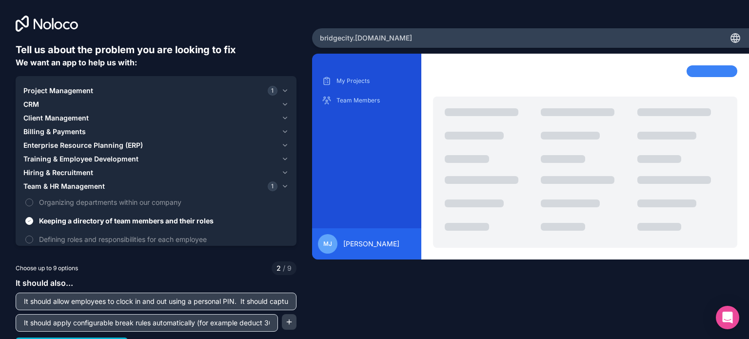
scroll to position [0, 776]
type input "It should apply configurable break rules automatically (for example deduct 30 m…"
click at [288, 324] on button "button" at bounding box center [289, 322] width 15 height 16
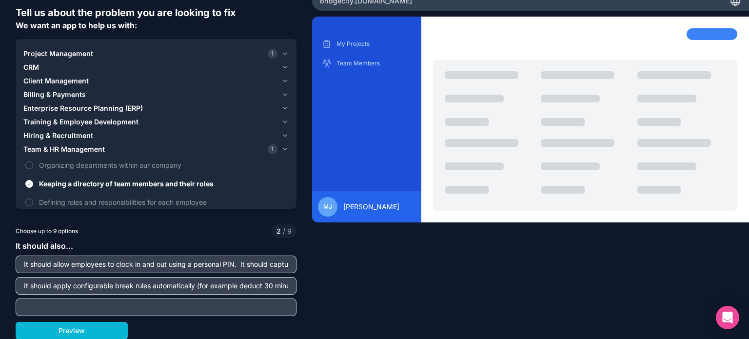
click at [198, 308] on input "text" at bounding box center [156, 307] width 276 height 14
paste input "We need a public, mobile-friendly clock-in kiosk that employees access with a P…"
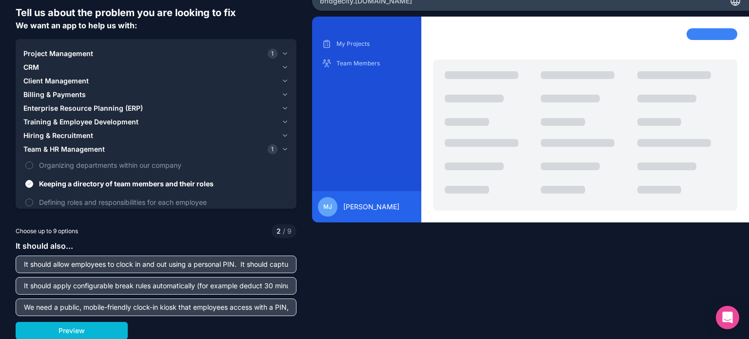
scroll to position [0, 441]
type input "We need a public, mobile-friendly clock-in kiosk that employees access with a P…"
click at [74, 329] on button "Preview" at bounding box center [72, 331] width 112 height 18
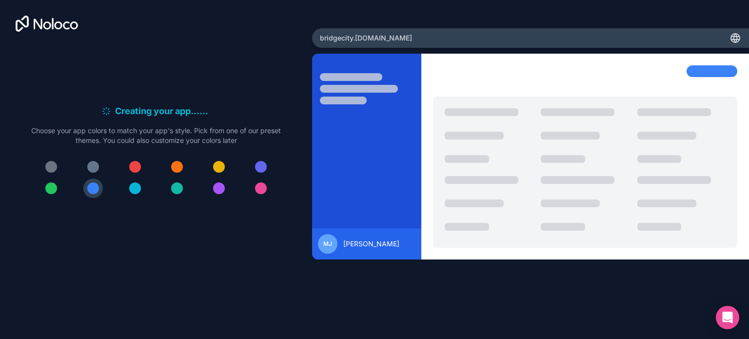
scroll to position [0, 0]
click at [53, 167] on div at bounding box center [51, 167] width 12 height 12
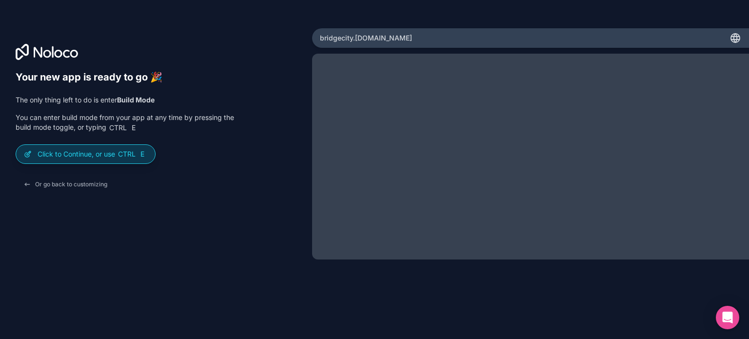
click at [107, 157] on p "Click to Continue, or use Ctrl E" at bounding box center [93, 154] width 110 height 10
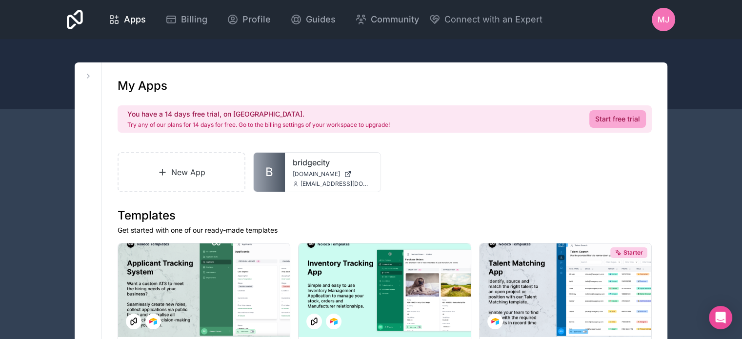
click at [620, 40] on div at bounding box center [371, 74] width 742 height 70
click at [308, 169] on div "bridgecity bridgecity.noloco.co support@mjes.net" at bounding box center [333, 172] width 96 height 39
click at [361, 168] on icon at bounding box center [363, 168] width 8 height 8
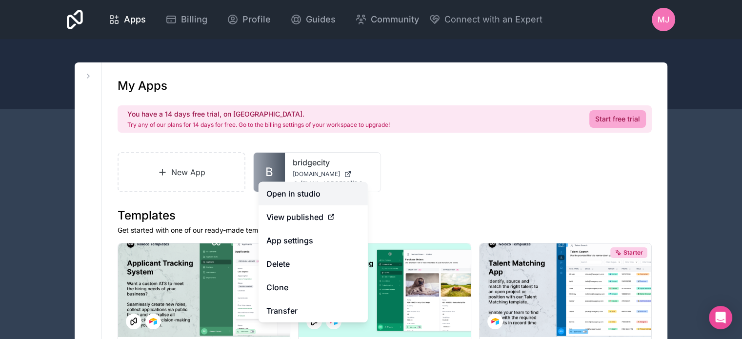
click at [312, 197] on link "Open in studio" at bounding box center [312, 193] width 109 height 23
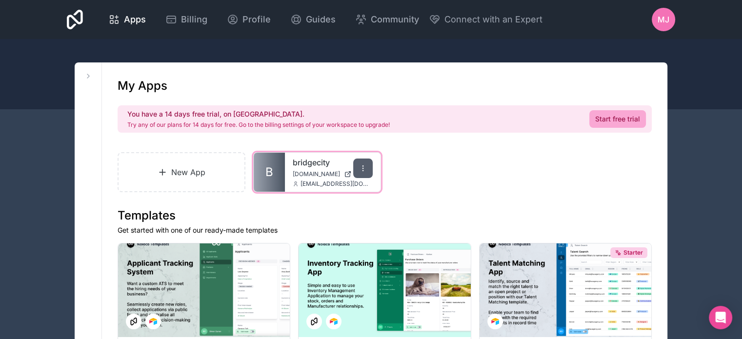
click at [359, 171] on icon at bounding box center [363, 168] width 8 height 8
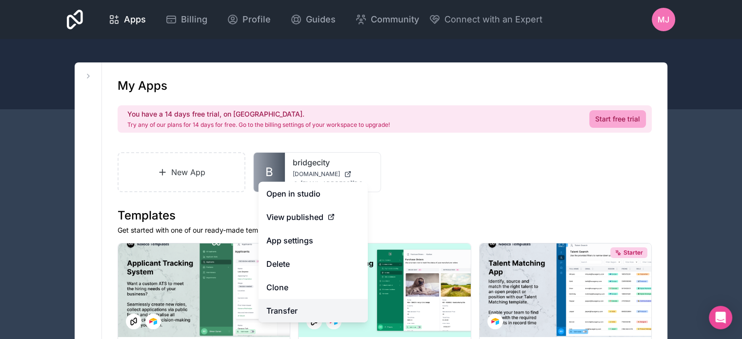
click at [303, 305] on link "Transfer" at bounding box center [312, 310] width 109 height 23
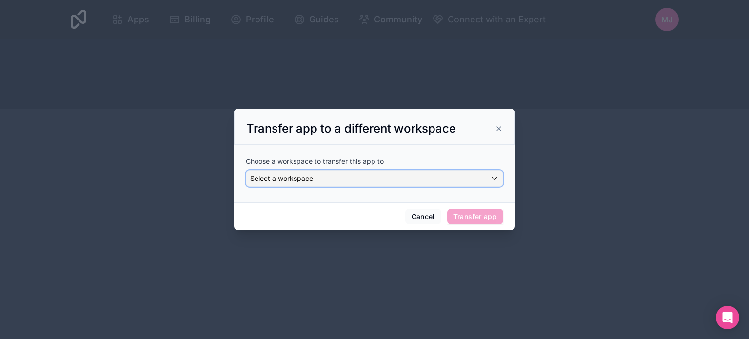
click at [367, 184] on div "Select a workspace" at bounding box center [374, 179] width 257 height 16
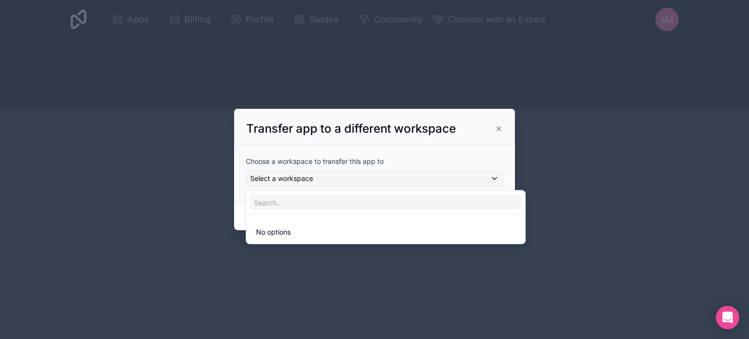
click at [490, 133] on div at bounding box center [374, 169] width 281 height 121
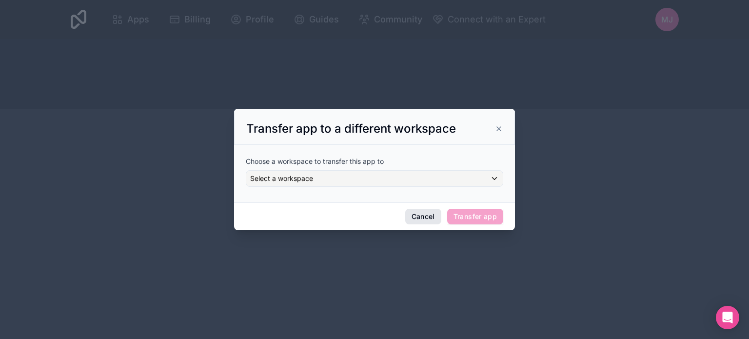
click at [424, 214] on button "Cancel" at bounding box center [423, 217] width 36 height 16
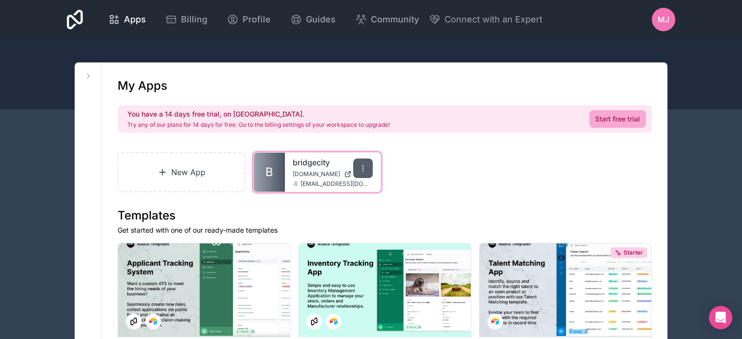
click at [363, 163] on div at bounding box center [363, 169] width 20 height 20
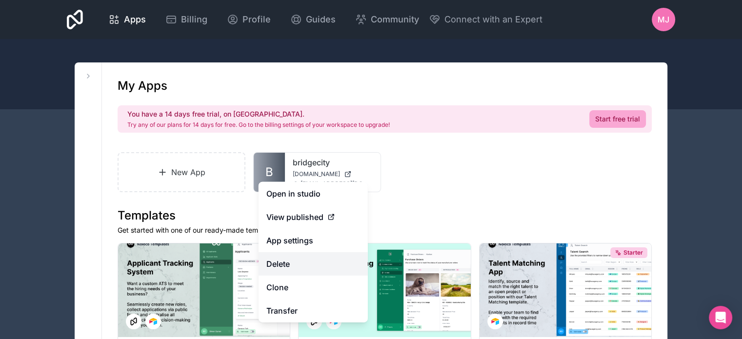
click at [306, 266] on button "Delete" at bounding box center [312, 263] width 109 height 23
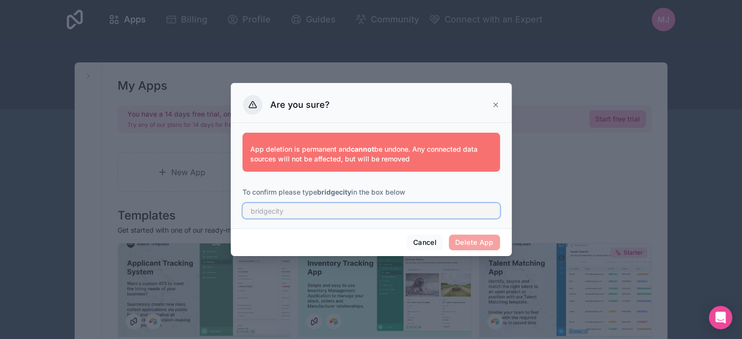
click at [337, 216] on input "text" at bounding box center [371, 211] width 258 height 16
type input "bridgecity"
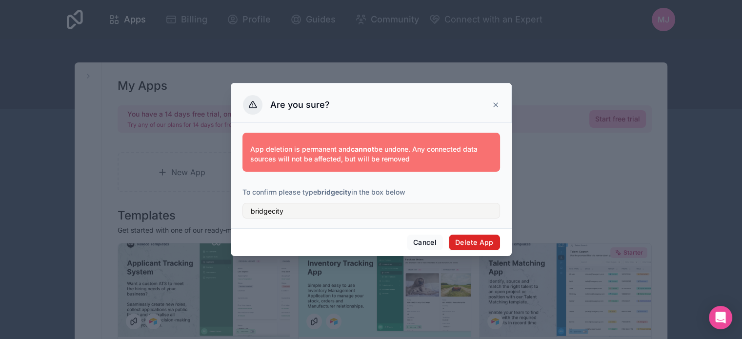
click at [466, 238] on button "Delete App" at bounding box center [474, 243] width 51 height 16
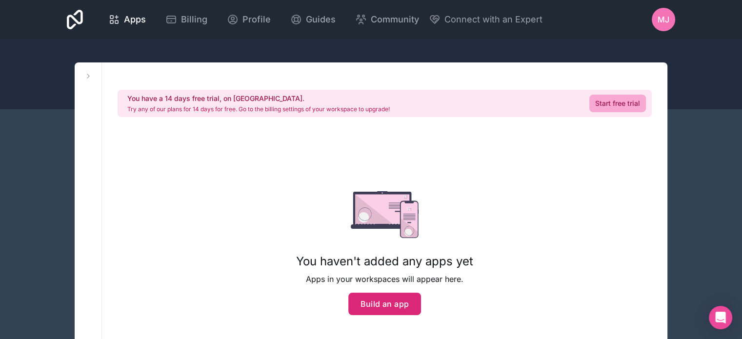
click at [369, 301] on button "Build an app" at bounding box center [384, 304] width 73 height 22
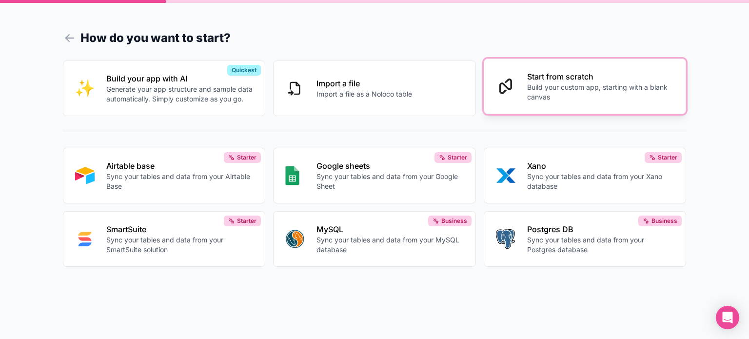
click at [573, 95] on p "Build your custom app, starting with a blank canvas" at bounding box center [600, 92] width 147 height 20
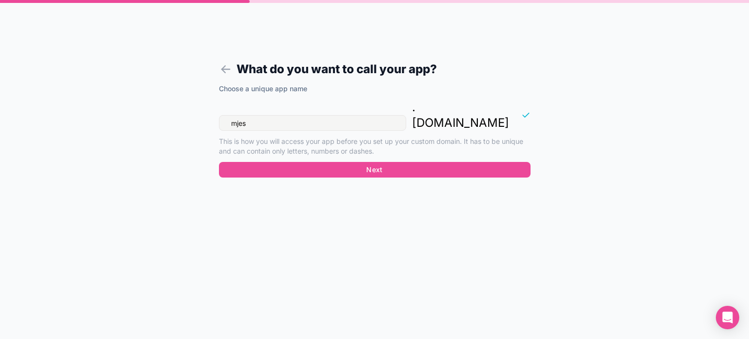
click at [347, 99] on div "Choose a unique app name mjes . noloco.co This is how you will access your app …" at bounding box center [375, 123] width 312 height 78
click at [328, 115] on input "mjes" at bounding box center [312, 123] width 187 height 16
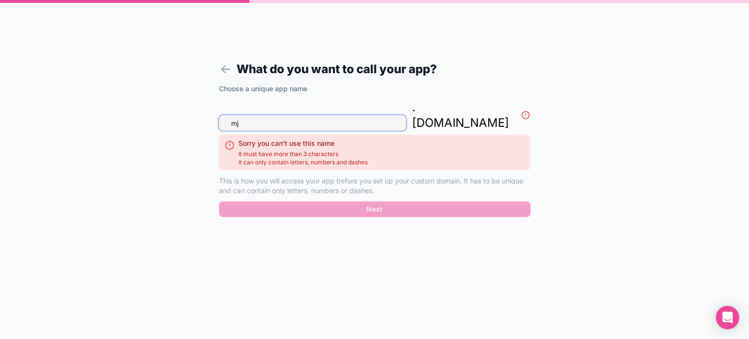
type input "m"
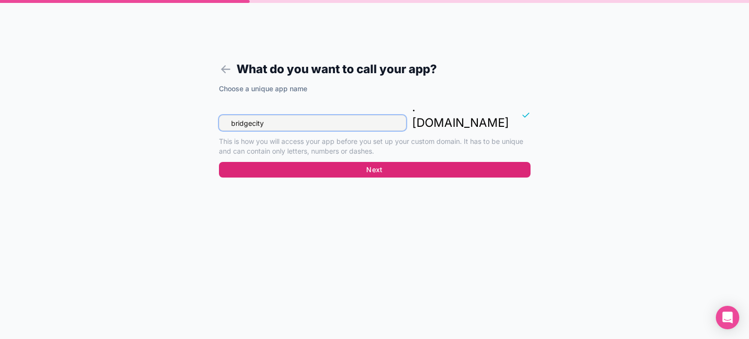
type input "bridgecity"
click at [349, 162] on button "Next" at bounding box center [375, 170] width 312 height 16
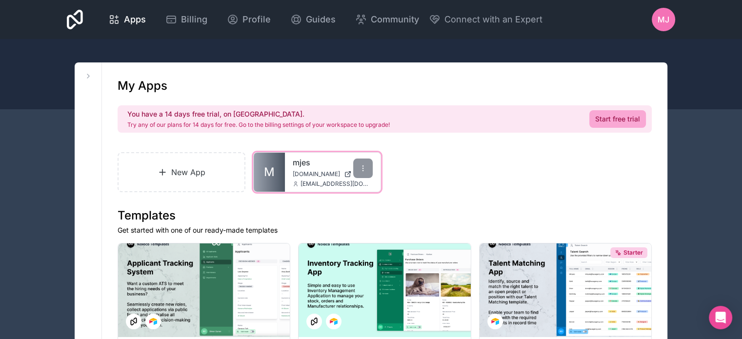
click at [344, 175] on icon at bounding box center [348, 174] width 8 height 8
click at [365, 166] on icon at bounding box center [363, 168] width 8 height 8
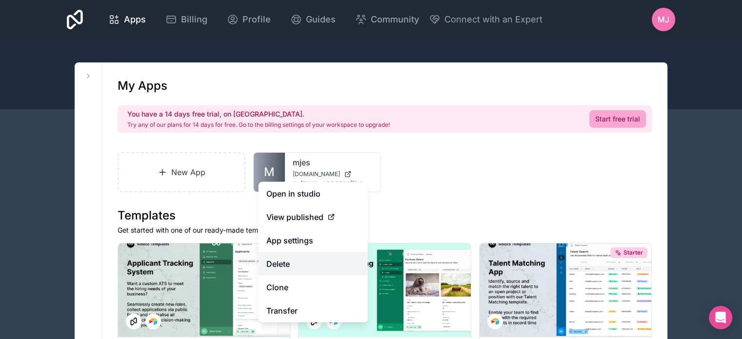
click at [308, 264] on button "Delete" at bounding box center [312, 263] width 109 height 23
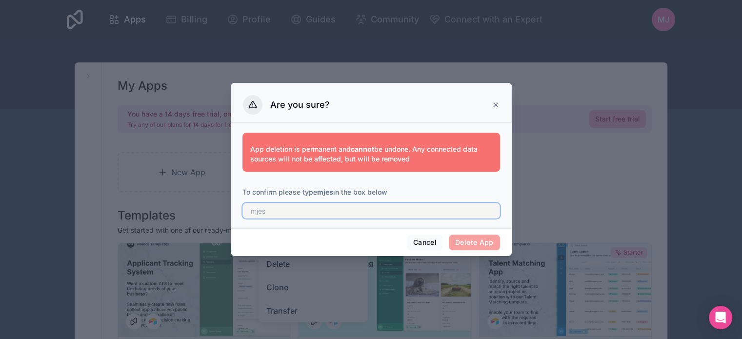
click at [356, 207] on input "text" at bounding box center [371, 211] width 258 height 16
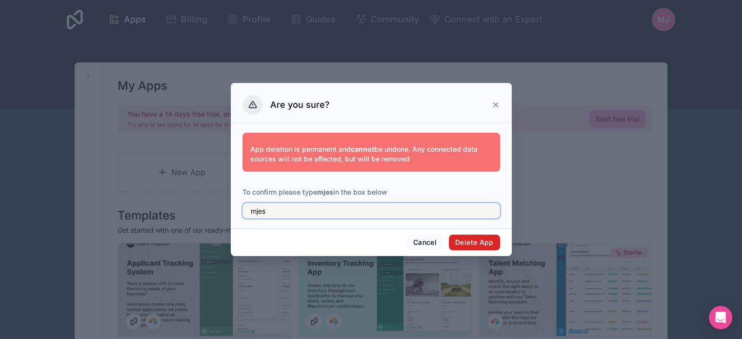
type input "mjes"
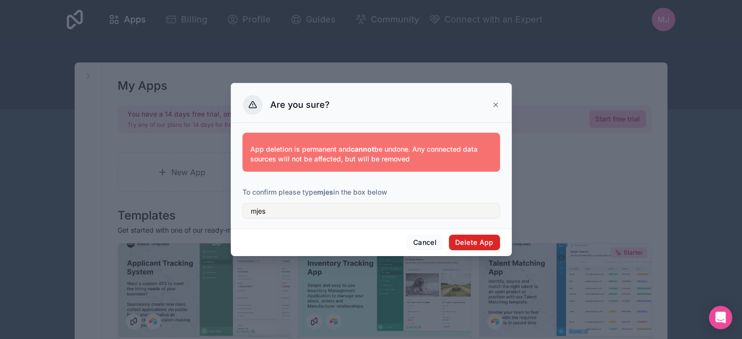
click at [458, 238] on button "Delete App" at bounding box center [474, 243] width 51 height 16
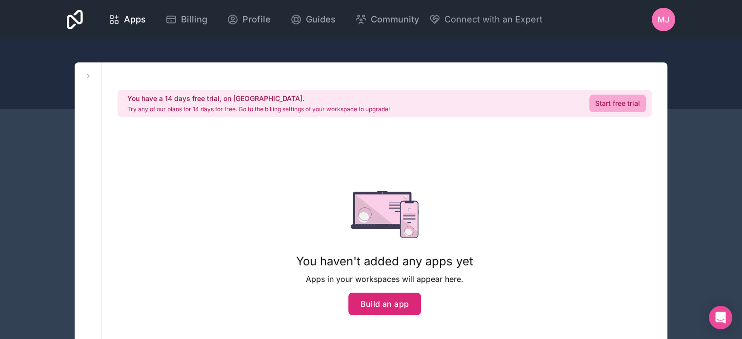
click at [374, 304] on button "Build an app" at bounding box center [384, 304] width 73 height 22
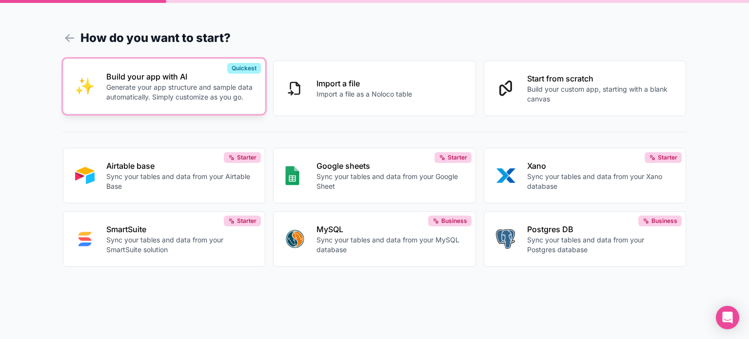
click at [161, 83] on div "Build your app with AI Generate your app structure and sample data automaticall…" at bounding box center [179, 86] width 147 height 31
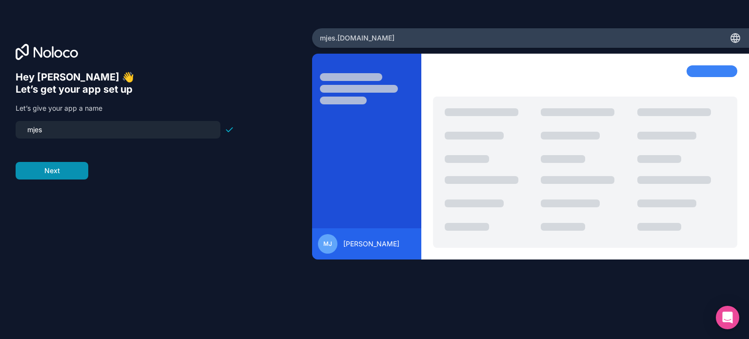
click at [64, 173] on button "Next" at bounding box center [52, 171] width 73 height 18
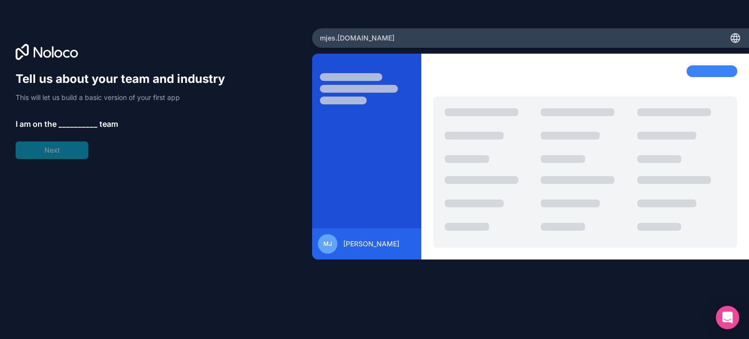
click at [71, 123] on span "__________" at bounding box center [78, 124] width 39 height 12
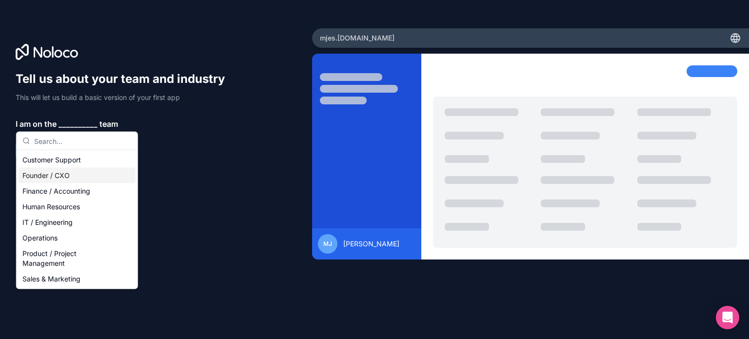
click at [44, 182] on div "Founder / CXO" at bounding box center [77, 176] width 117 height 16
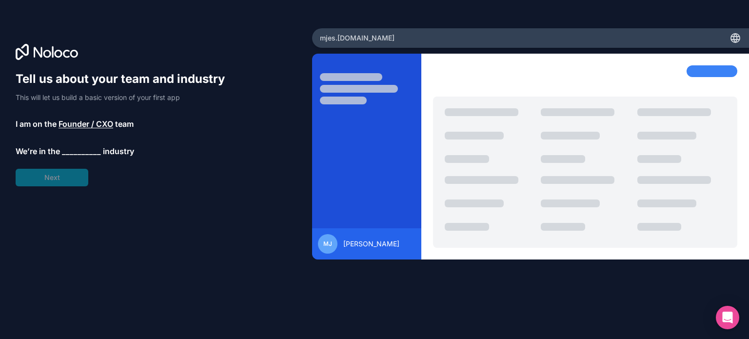
click at [66, 153] on span "__________" at bounding box center [81, 151] width 39 height 12
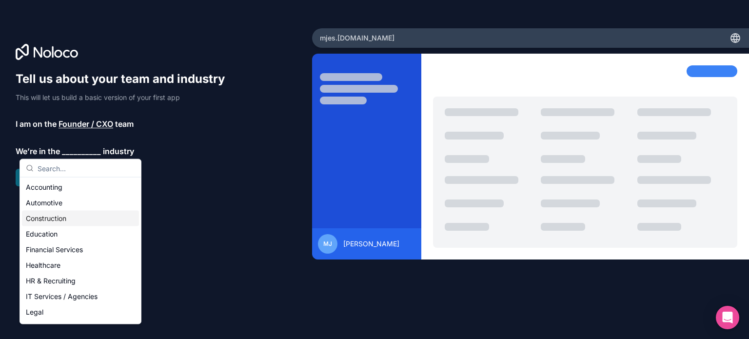
click at [49, 221] on div "Construction" at bounding box center [80, 219] width 117 height 16
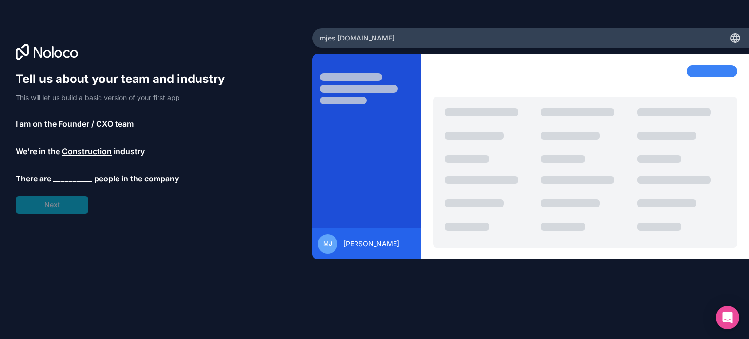
click at [63, 181] on span "__________" at bounding box center [72, 179] width 39 height 12
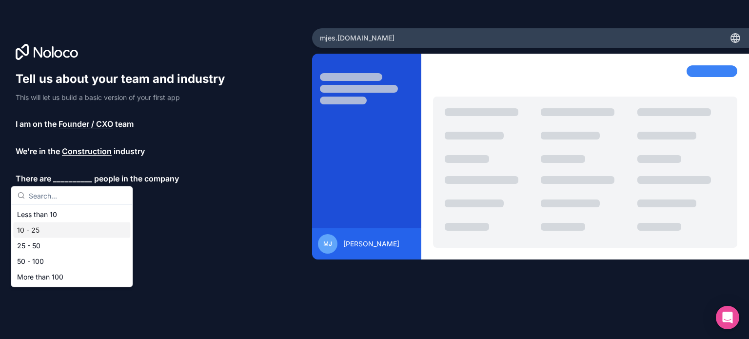
click at [50, 229] on div "10 - 25" at bounding box center [71, 230] width 117 height 16
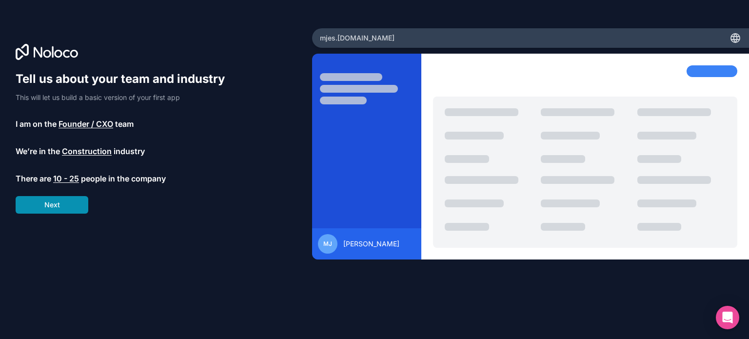
click at [54, 210] on button "Next" at bounding box center [52, 205] width 73 height 18
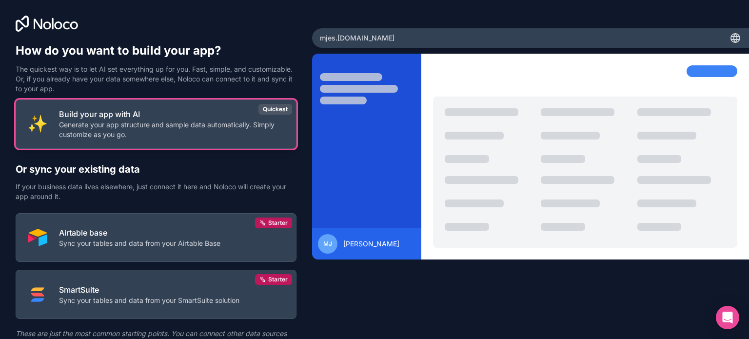
click at [179, 132] on p "Generate your app structure and sample data automatically. Simply customize as …" at bounding box center [171, 130] width 225 height 20
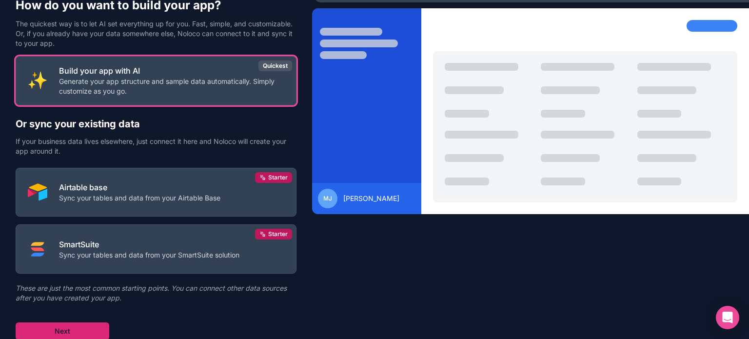
click at [90, 331] on button "Next" at bounding box center [63, 331] width 94 height 18
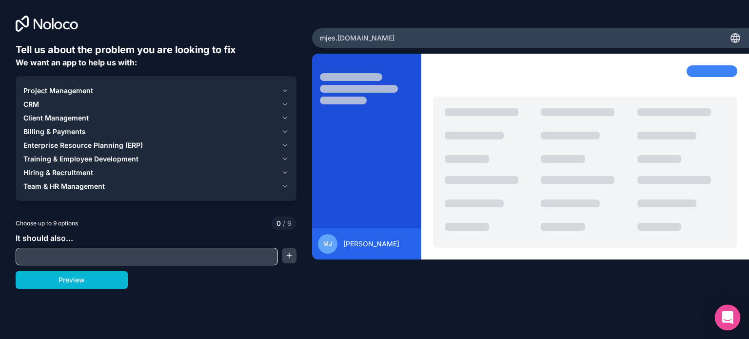
click at [725, 319] on icon "Open Intercom Messenger" at bounding box center [727, 317] width 13 height 13
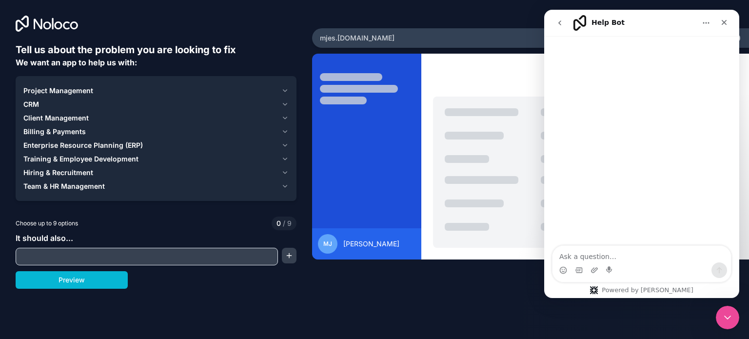
click at [615, 255] on textarea "Ask a question…" at bounding box center [642, 254] width 179 height 17
type textarea "how do i edit an app once its created"
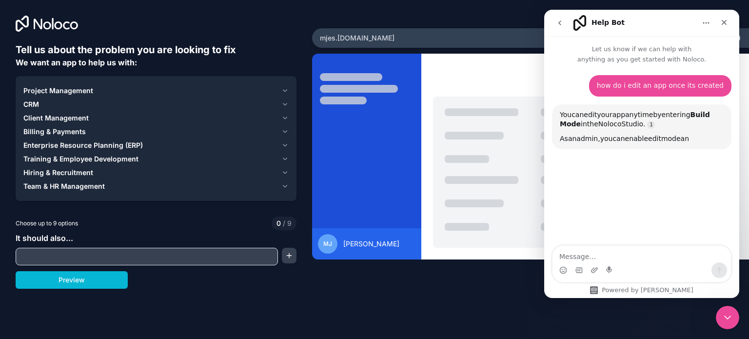
scroll to position [62, 0]
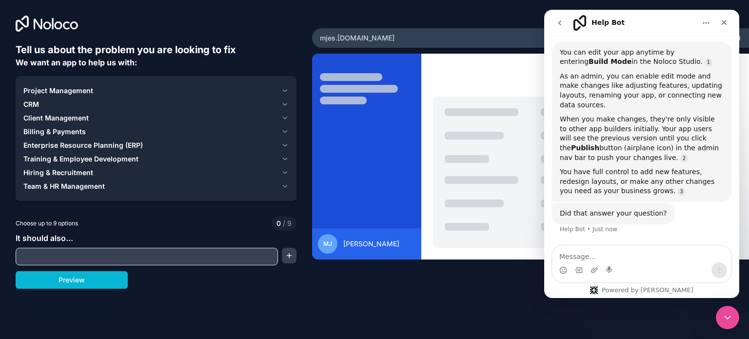
click at [284, 91] on icon "button" at bounding box center [284, 91] width 7 height 8
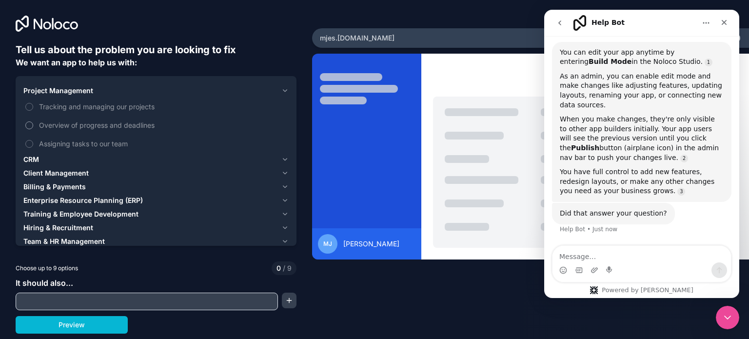
click at [31, 125] on button "Overview of progress and deadlines" at bounding box center [29, 125] width 8 height 8
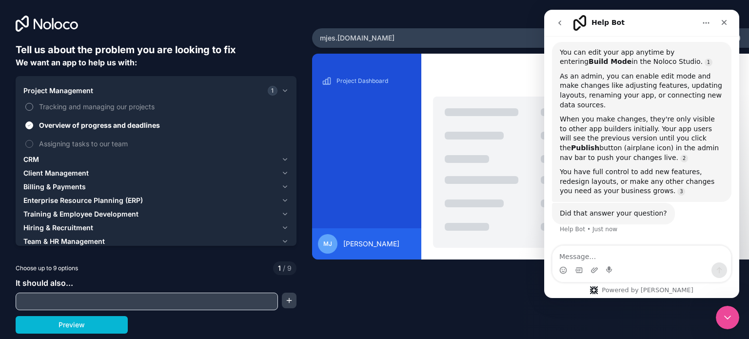
click at [27, 107] on button "Tracking and managing our projects" at bounding box center [29, 107] width 8 height 8
click at [29, 143] on button "Assigning tasks to our team" at bounding box center [29, 144] width 8 height 8
click at [283, 88] on icon "button" at bounding box center [284, 91] width 7 height 8
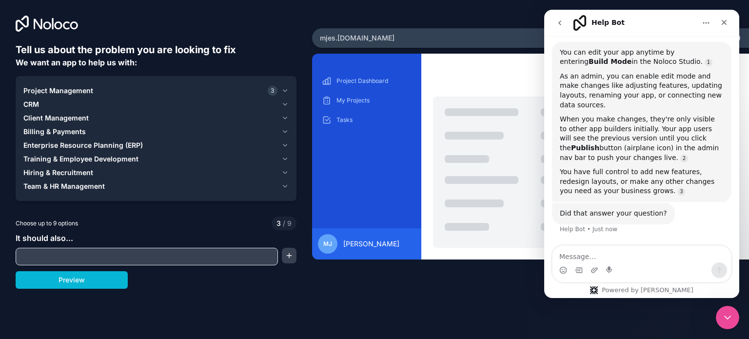
click at [113, 187] on div "Team & HR Management" at bounding box center [150, 186] width 254 height 10
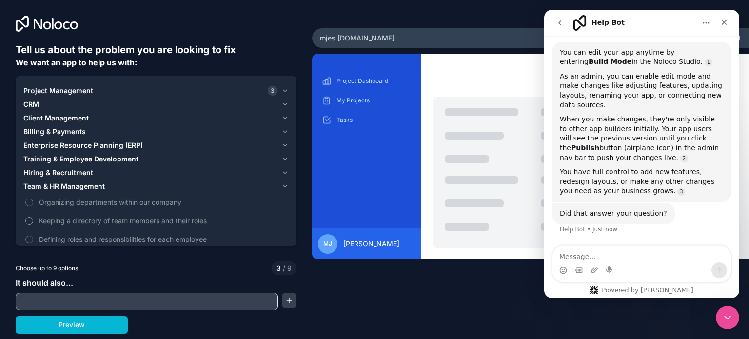
click at [29, 220] on button "Keeping a directory of team members and their roles" at bounding box center [29, 221] width 8 height 8
click at [284, 185] on icon "button" at bounding box center [284, 186] width 7 height 8
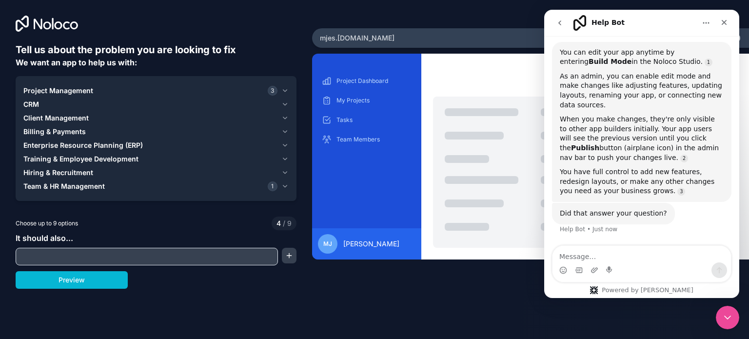
click at [284, 91] on icon "button" at bounding box center [284, 91] width 7 height 8
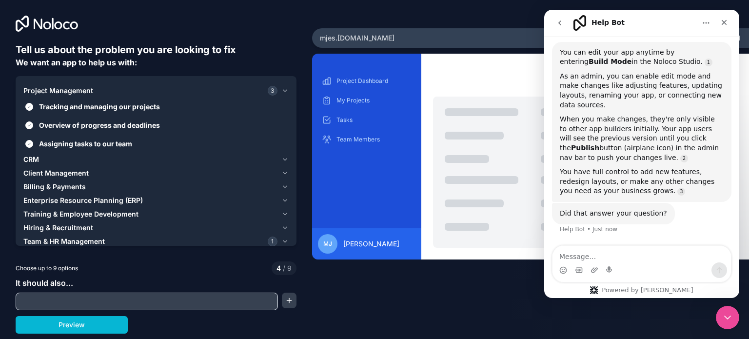
click at [284, 90] on icon "button" at bounding box center [284, 91] width 7 height 8
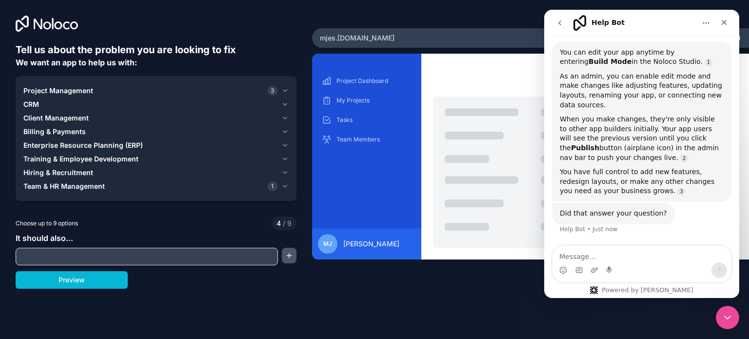
click at [288, 257] on button "button" at bounding box center [289, 256] width 15 height 16
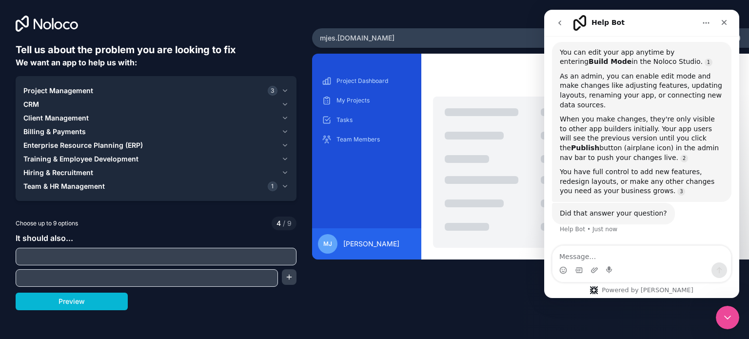
click at [288, 257] on input "text" at bounding box center [156, 257] width 276 height 14
click at [285, 278] on button "button" at bounding box center [289, 277] width 15 height 16
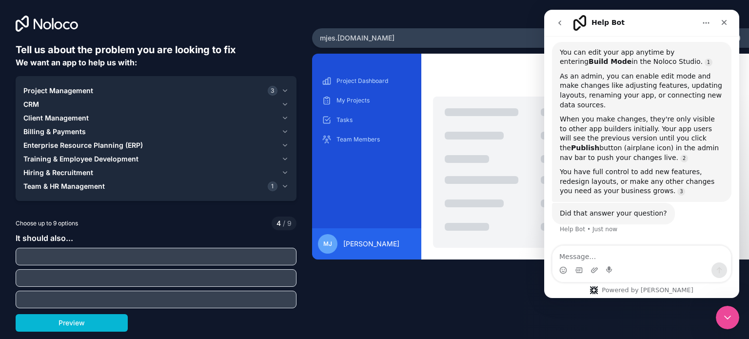
click at [82, 255] on input "text" at bounding box center [156, 257] width 276 height 14
click at [119, 257] on input "text" at bounding box center [156, 257] width 276 height 14
paste input "It should allow employees to clock in and out using a personal PIN. It should c…"
type input "It should allow employees to clock in and out using a personal PIN. It should c…"
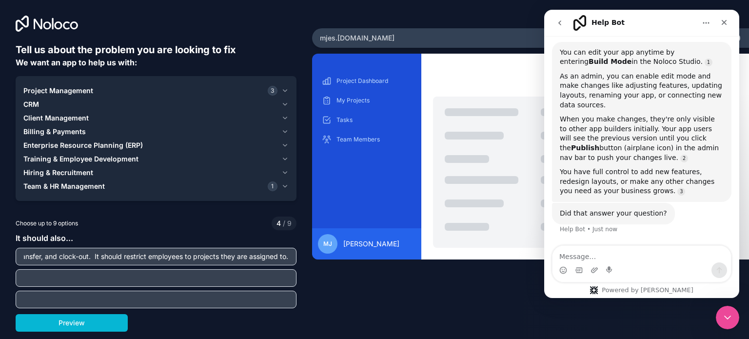
click at [123, 279] on input "text" at bounding box center [156, 278] width 276 height 14
click at [158, 277] on input "text" at bounding box center [156, 278] width 276 height 14
paste input "It should allow transfers mid-shift to another assigned project. It should appl…"
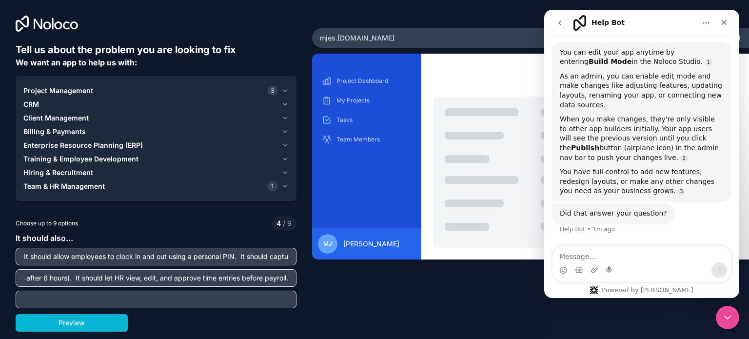
type input "It should allow transfers mid-shift to another assigned project. It should appl…"
click at [162, 303] on input "text" at bounding box center [156, 300] width 276 height 14
click at [204, 298] on input "dont use no more than 6 pages in the app," at bounding box center [156, 300] width 276 height 14
paste input "It should generate payroll-ready totals by employee and by pay period. It shoul…"
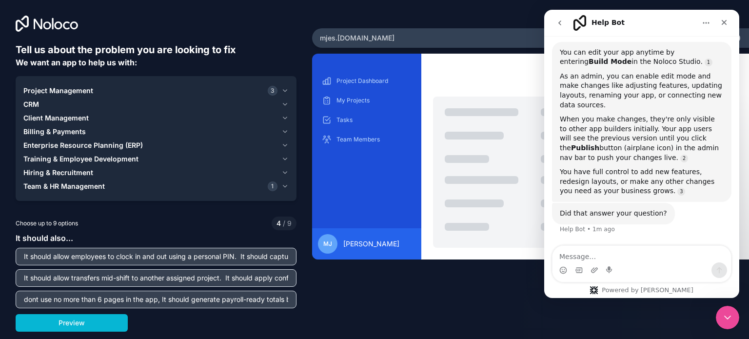
scroll to position [0, 621]
type input "dont use no more than 6 pages in the app, It should generate payroll-ready tota…"
click at [91, 327] on button "Preview" at bounding box center [72, 323] width 112 height 18
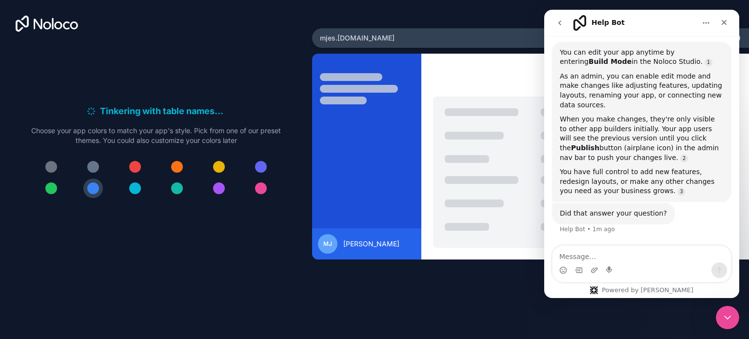
click at [96, 171] on div at bounding box center [93, 167] width 12 height 12
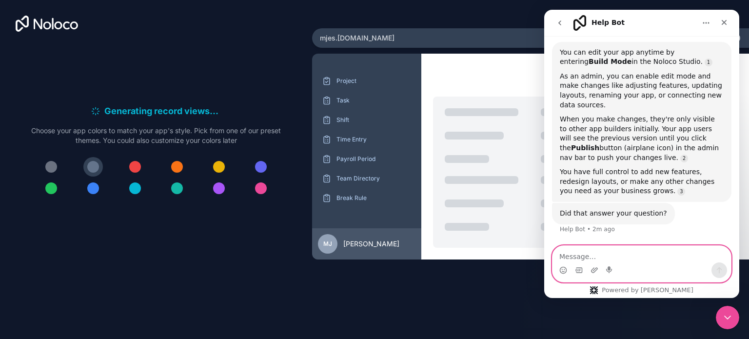
click at [634, 258] on textarea "Message…" at bounding box center [642, 254] width 179 height 17
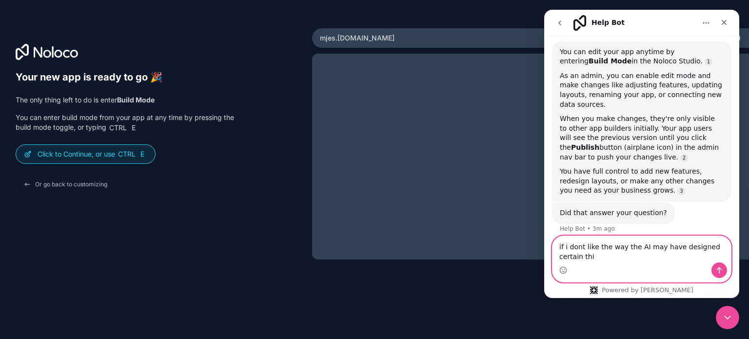
scroll to position [62, 0]
type textarea "if i dont like the way the AI may have designed certain things in the app how d…"
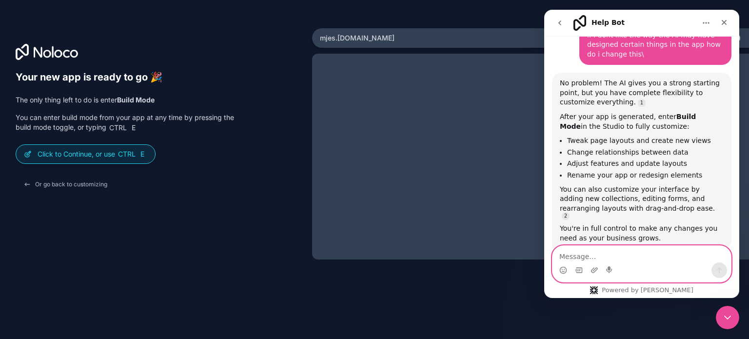
scroll to position [291, 0]
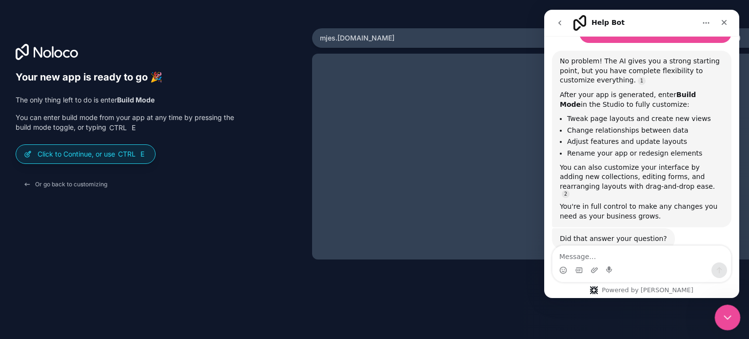
click at [723, 317] on icon "Close Intercom Messenger" at bounding box center [726, 316] width 12 height 12
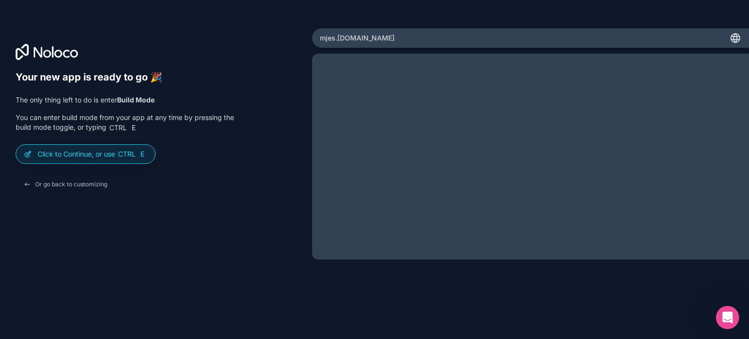
scroll to position [300, 0]
click at [68, 151] on p "Click to Continue, or use Ctrl E" at bounding box center [93, 154] width 110 height 10
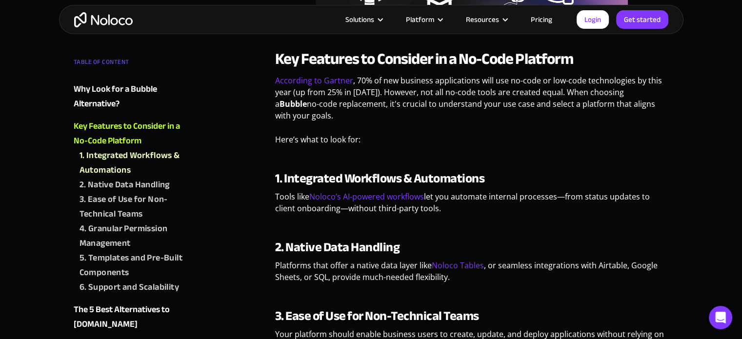
scroll to position [972, 0]
